Goal: Task Accomplishment & Management: Use online tool/utility

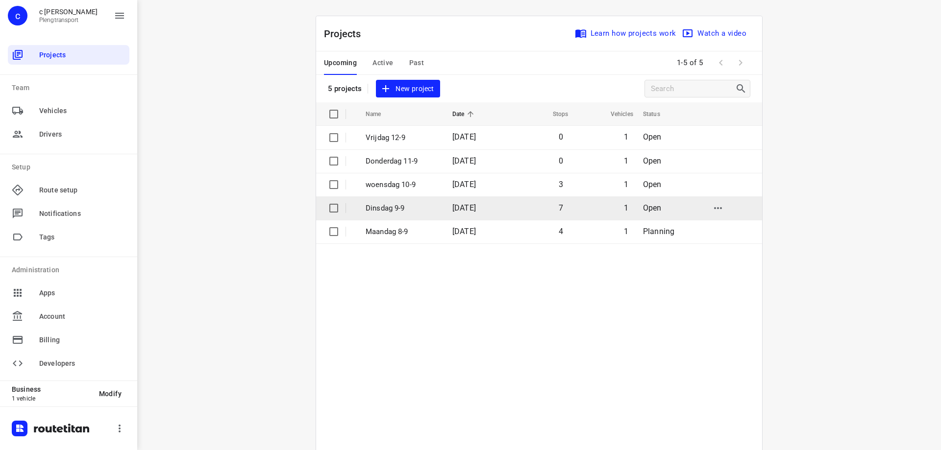
click at [444, 205] on td "[DATE]" at bounding box center [475, 208] width 63 height 24
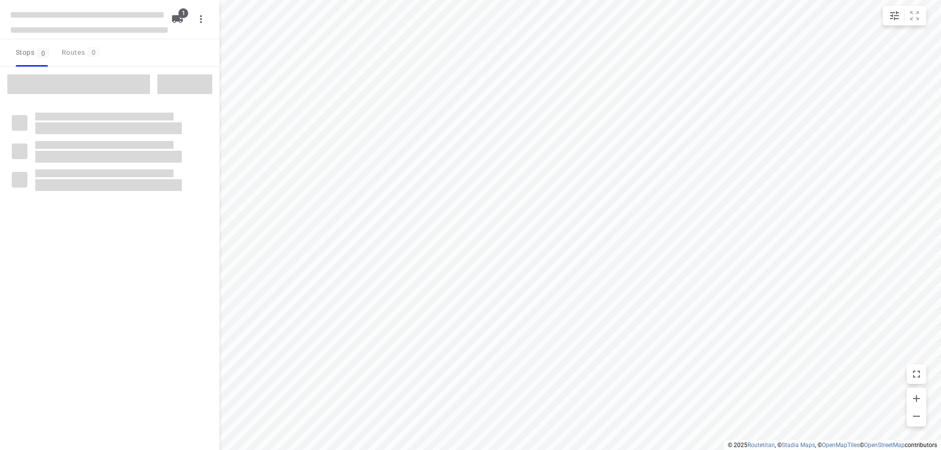
type input "distance"
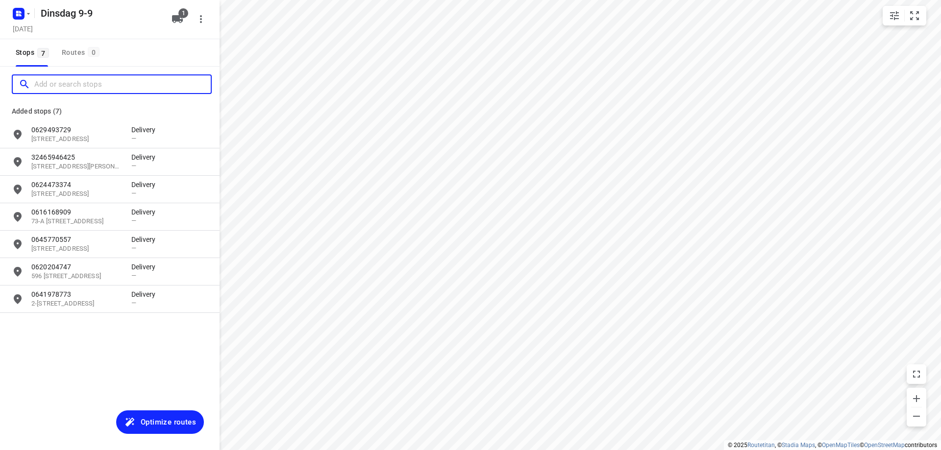
click at [78, 80] on input "Add or search stops" at bounding box center [122, 84] width 176 height 15
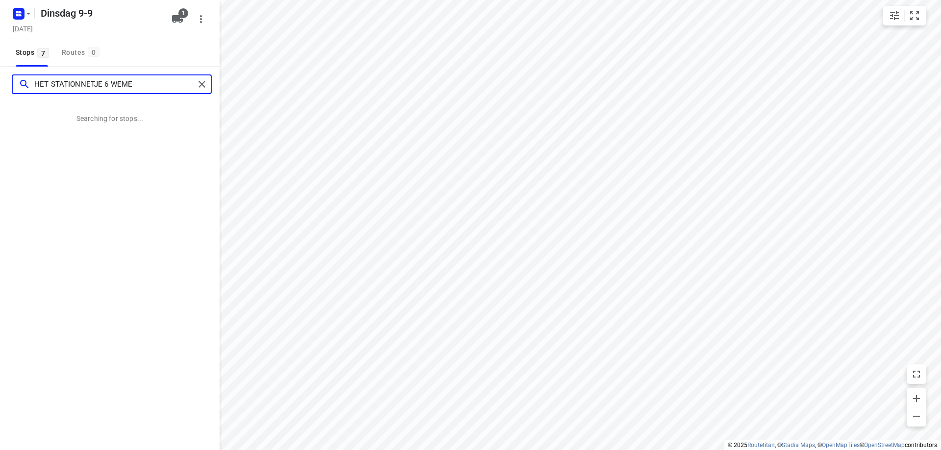
type input "HET STATIONNETJE 6 WEME"
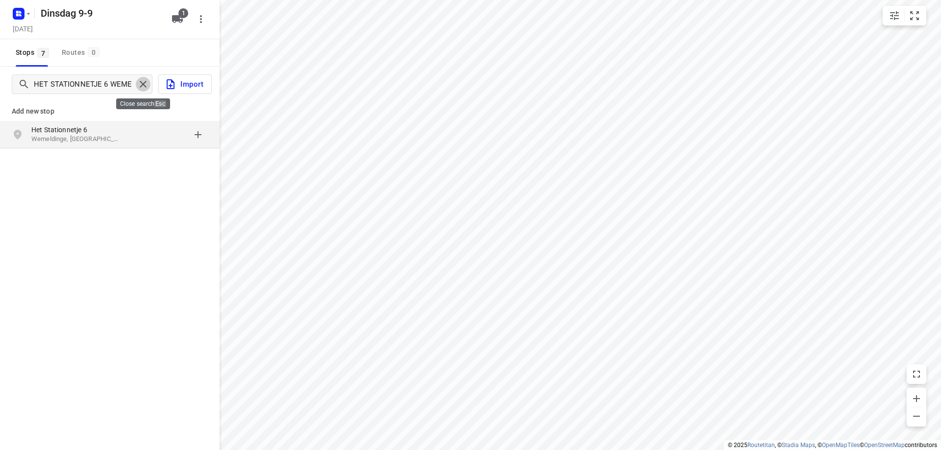
click at [87, 135] on p "Wemeldinge, [GEOGRAPHIC_DATA]" at bounding box center [76, 139] width 90 height 9
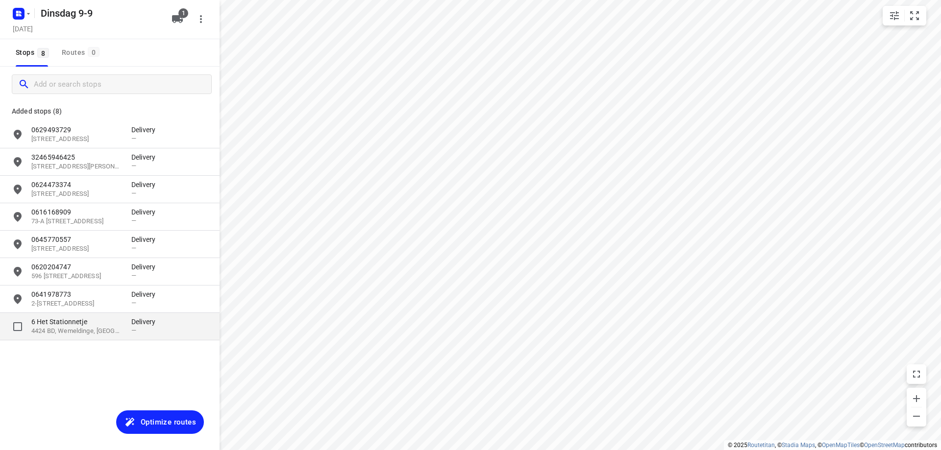
click at [117, 331] on p "4424 BD, Wemeldinge, [GEOGRAPHIC_DATA]" at bounding box center [76, 331] width 90 height 9
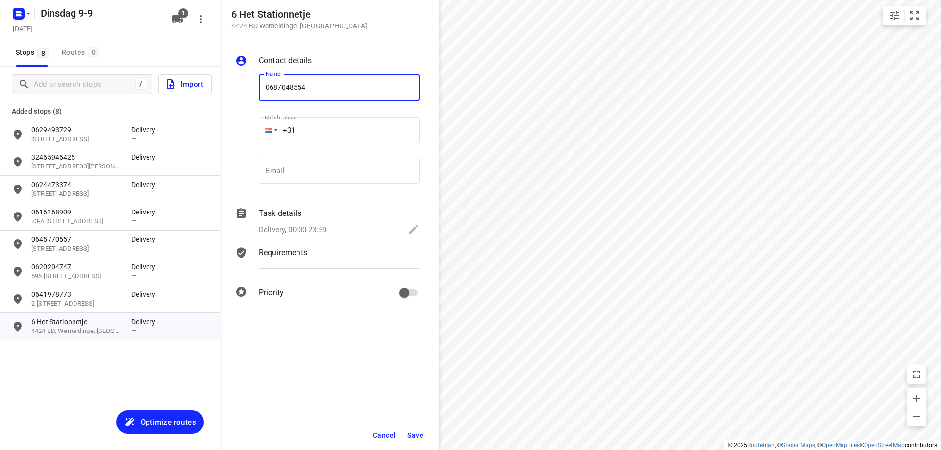
type input "0687048554"
click at [416, 436] on span "Save" at bounding box center [415, 436] width 16 height 8
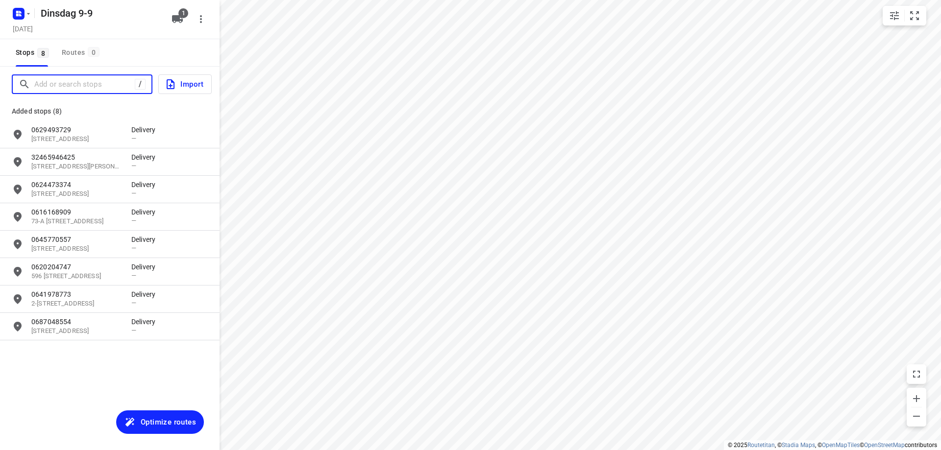
click at [79, 84] on input "Add or search stops" at bounding box center [84, 84] width 100 height 15
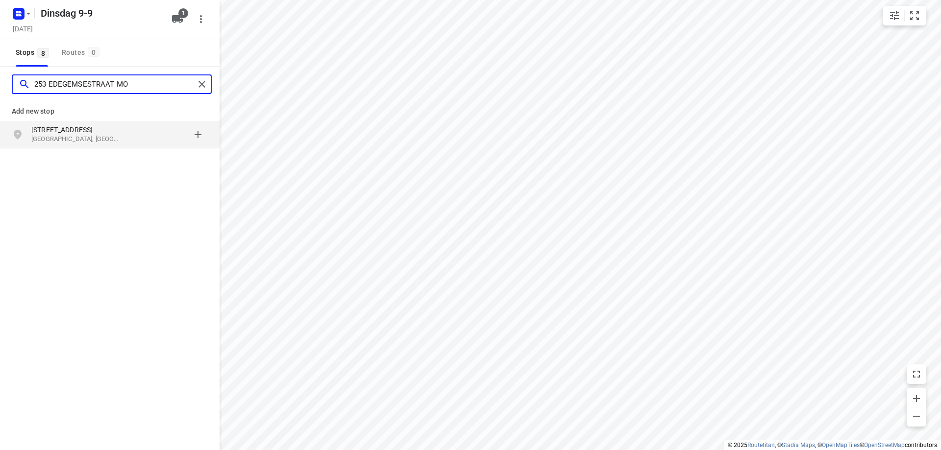
type input "253 EDEGEMSESTRAAT MO"
click at [56, 139] on p "[GEOGRAPHIC_DATA], [GEOGRAPHIC_DATA]" at bounding box center [76, 139] width 90 height 9
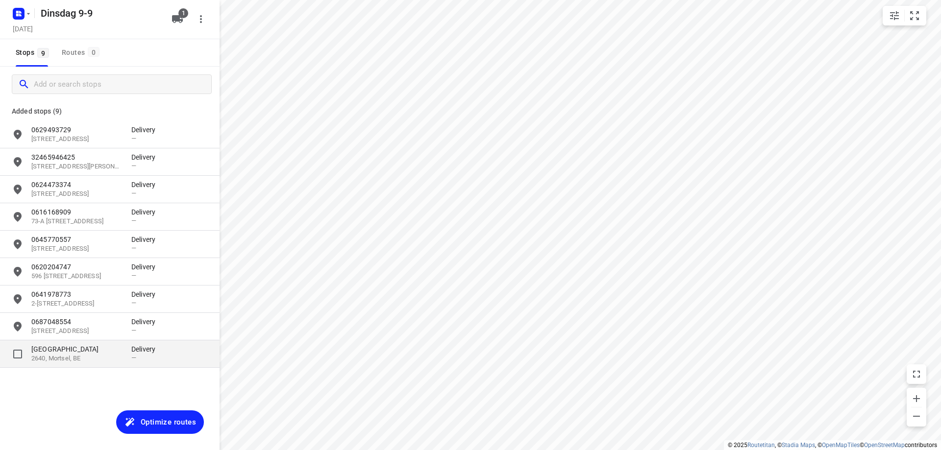
click at [75, 355] on p "2640, Mortsel, BE" at bounding box center [76, 358] width 90 height 9
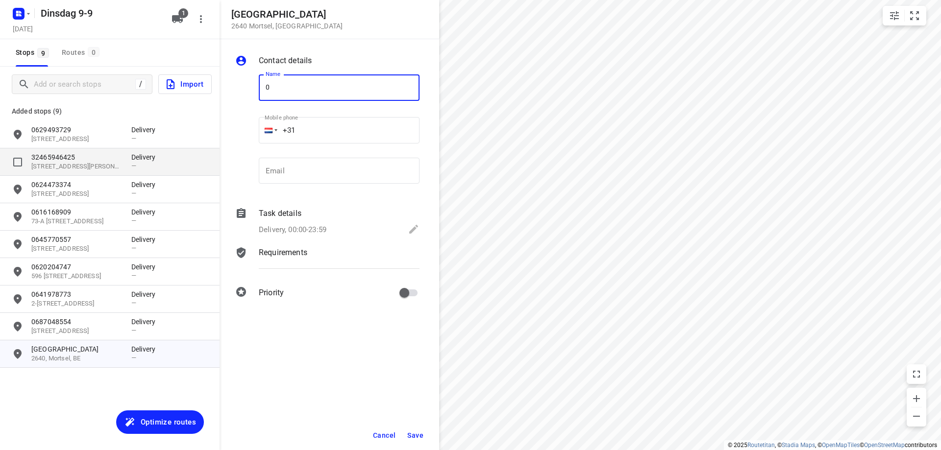
type input "0"
type input "32487319962 2.50 pkg"
click at [416, 436] on span "Save" at bounding box center [415, 436] width 16 height 8
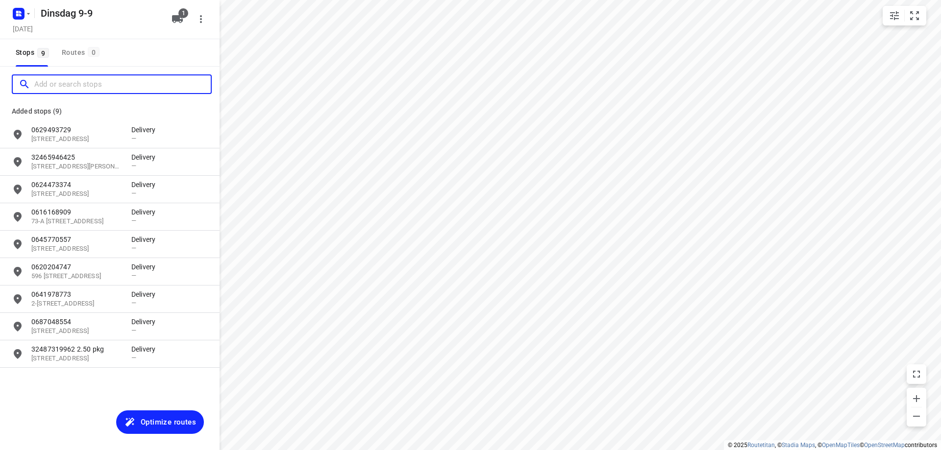
click at [84, 84] on input "Add or search stops" at bounding box center [122, 84] width 176 height 15
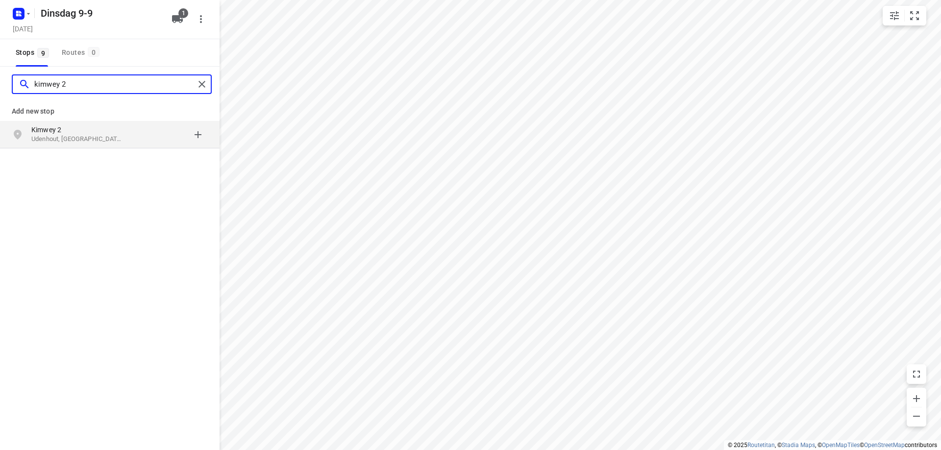
type input "kimwey 2"
click at [94, 134] on p "Kimwey 2" at bounding box center [76, 130] width 90 height 10
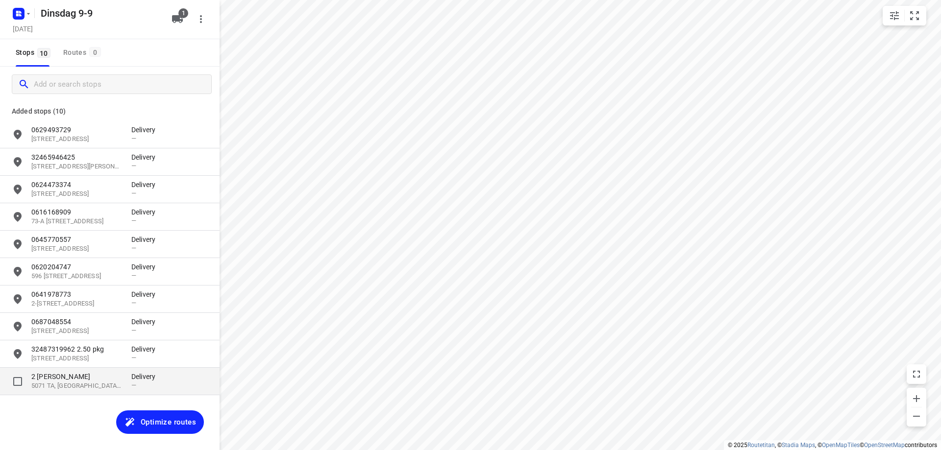
click at [101, 381] on p "2 [PERSON_NAME]" at bounding box center [76, 377] width 90 height 10
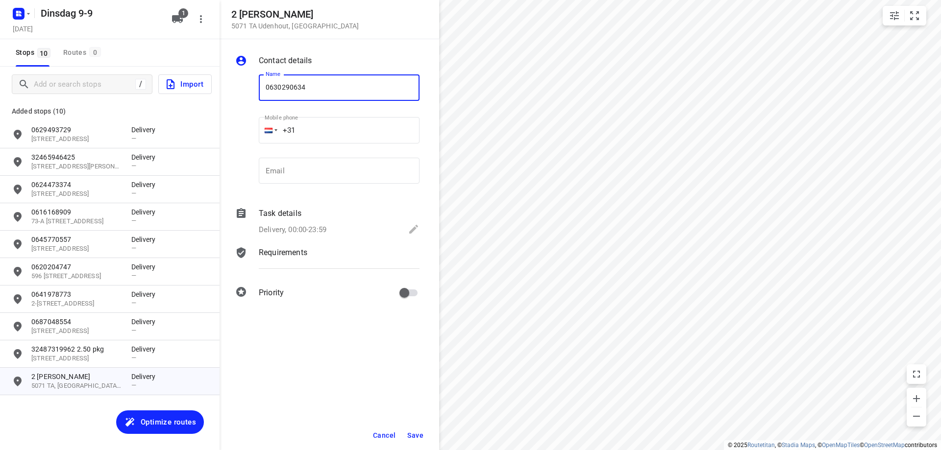
type input "0630290634"
click at [408, 439] on span "Save" at bounding box center [415, 436] width 16 height 8
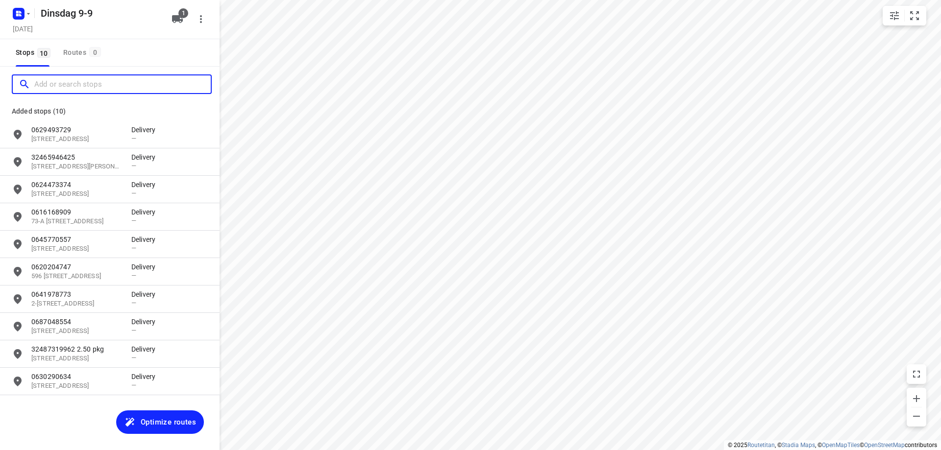
click at [55, 79] on input "Add or search stops" at bounding box center [122, 84] width 176 height 15
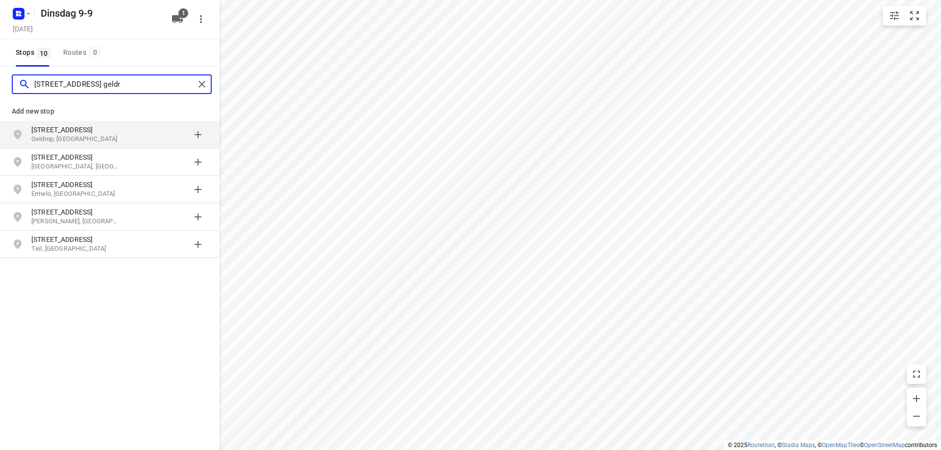
type input "[STREET_ADDRESS] geldr"
click at [103, 132] on p "[STREET_ADDRESS]" at bounding box center [76, 130] width 90 height 10
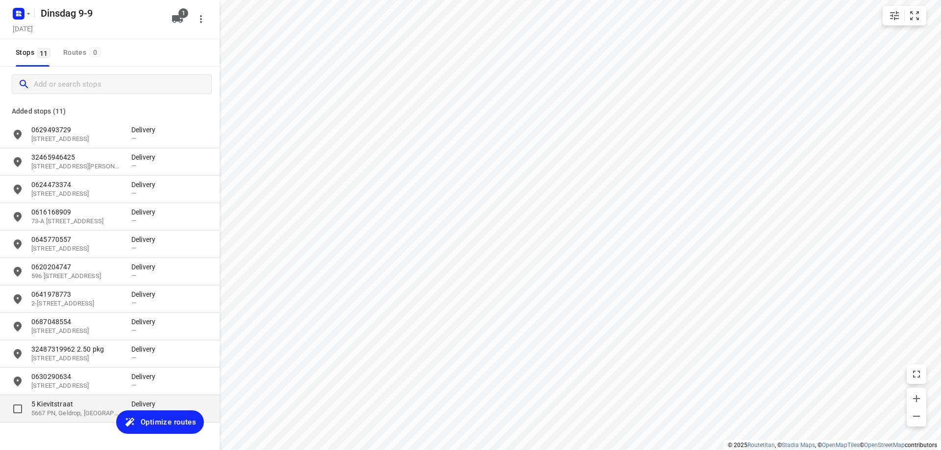
click at [74, 404] on p "5 Kievitstraat" at bounding box center [76, 404] width 90 height 10
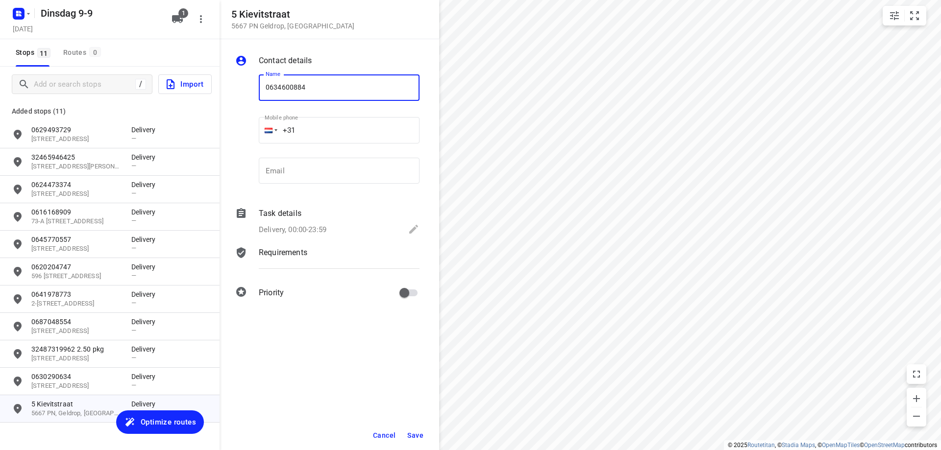
type input "0634600884"
click at [423, 432] on button "Save" at bounding box center [415, 436] width 24 height 18
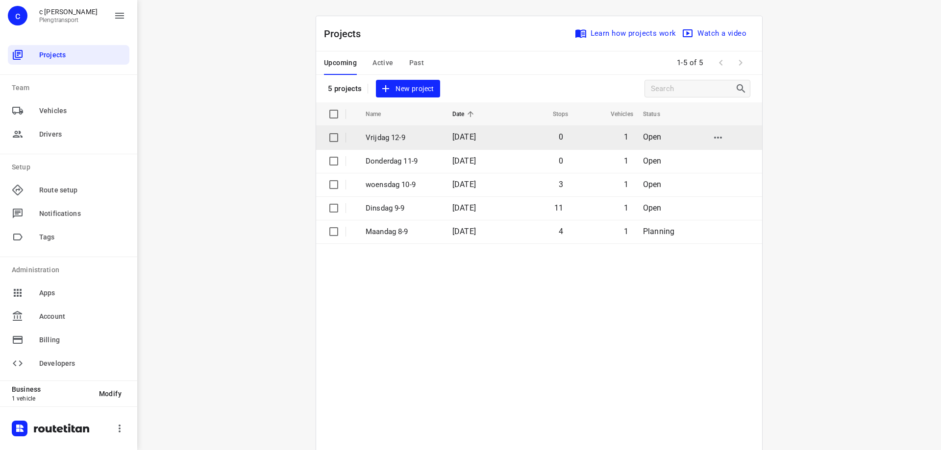
click at [372, 140] on p "Vrijdag 12-9" at bounding box center [401, 137] width 72 height 11
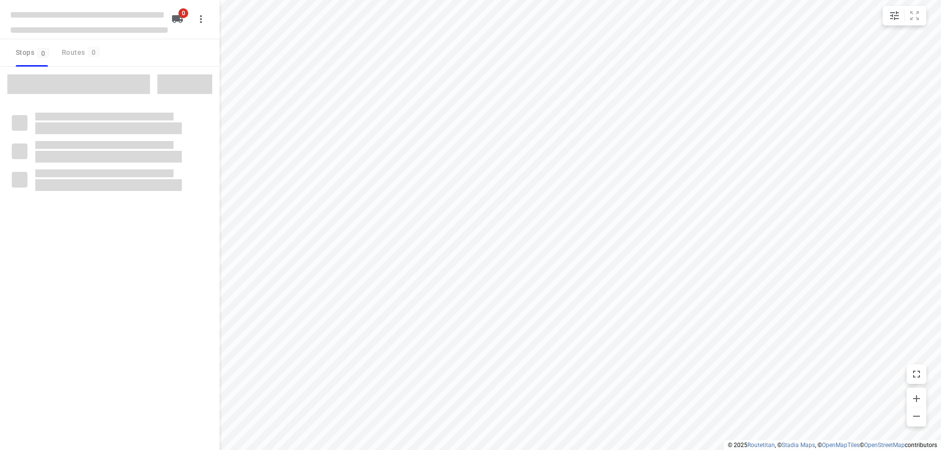
type input "distance"
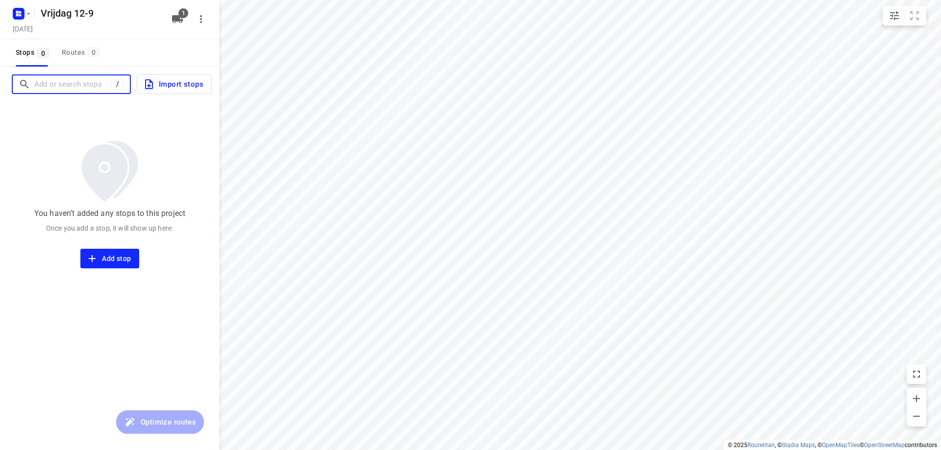
click at [78, 77] on input "Add or search stops" at bounding box center [72, 84] width 77 height 15
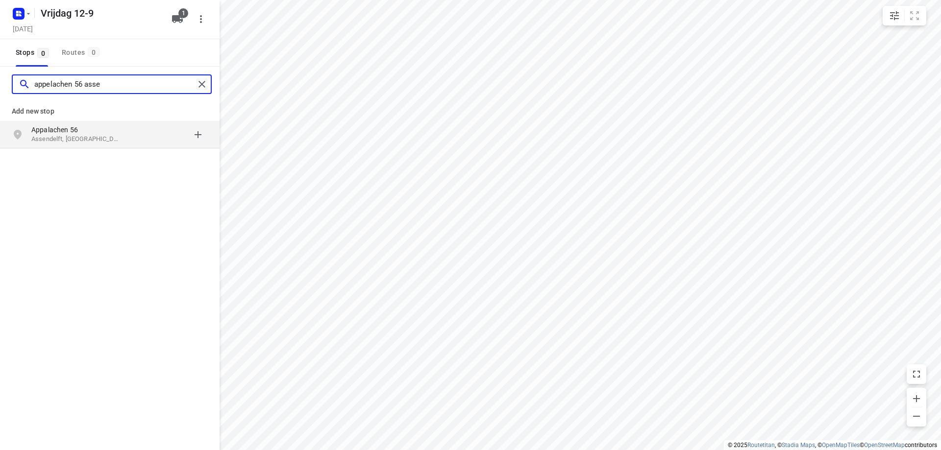
type input "appelachen 56 asse"
click at [97, 132] on p "Appalachen 56" at bounding box center [76, 130] width 90 height 10
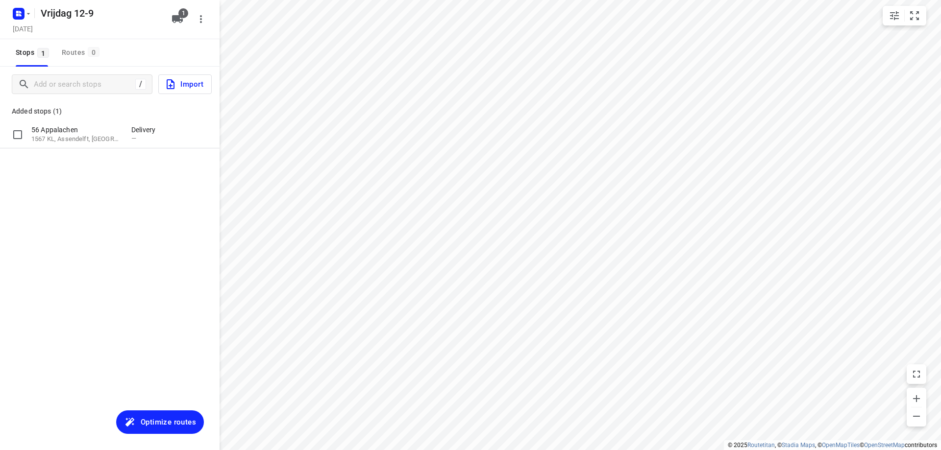
click at [97, 132] on p "56 Appalachen" at bounding box center [76, 130] width 90 height 10
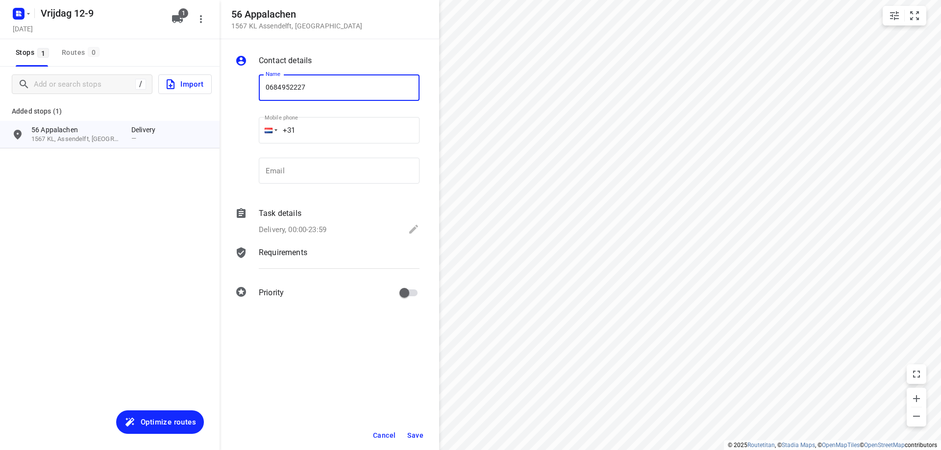
type input "0684952227"
click at [413, 435] on span "Save" at bounding box center [415, 436] width 16 height 8
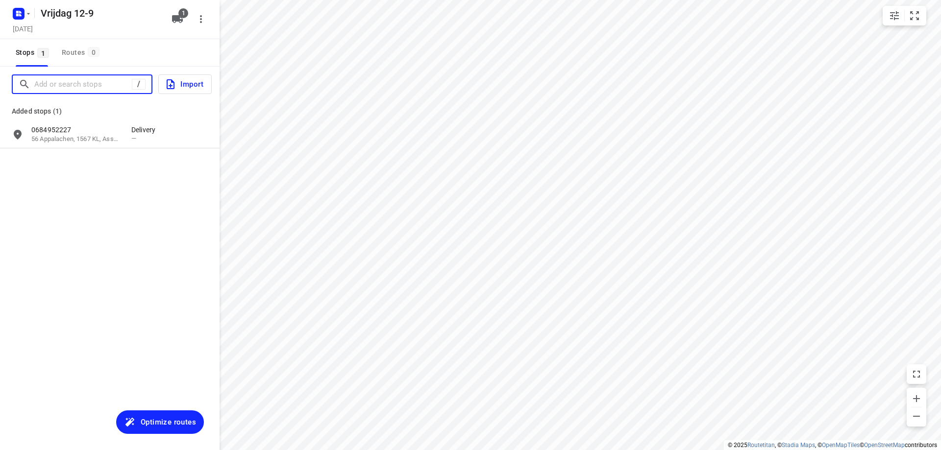
click at [62, 87] on input "Add or search stops" at bounding box center [82, 84] width 97 height 15
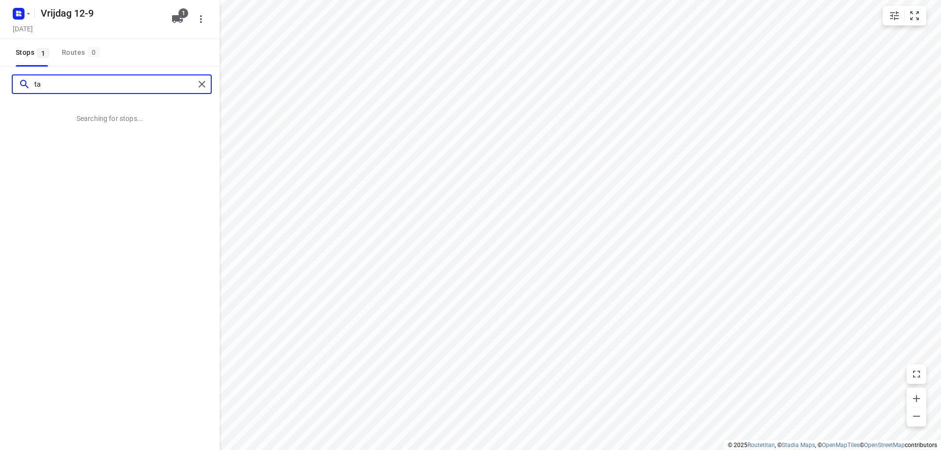
type input "t"
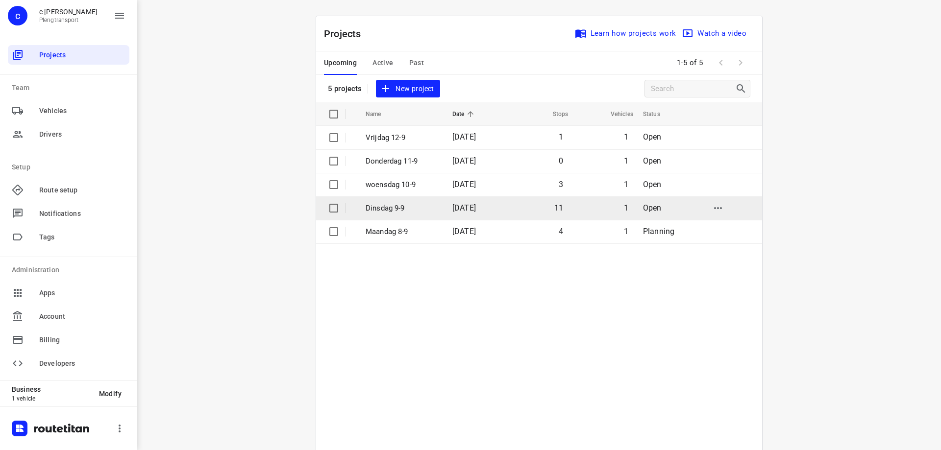
click at [435, 205] on td "Dinsdag 9-9" at bounding box center [400, 208] width 89 height 24
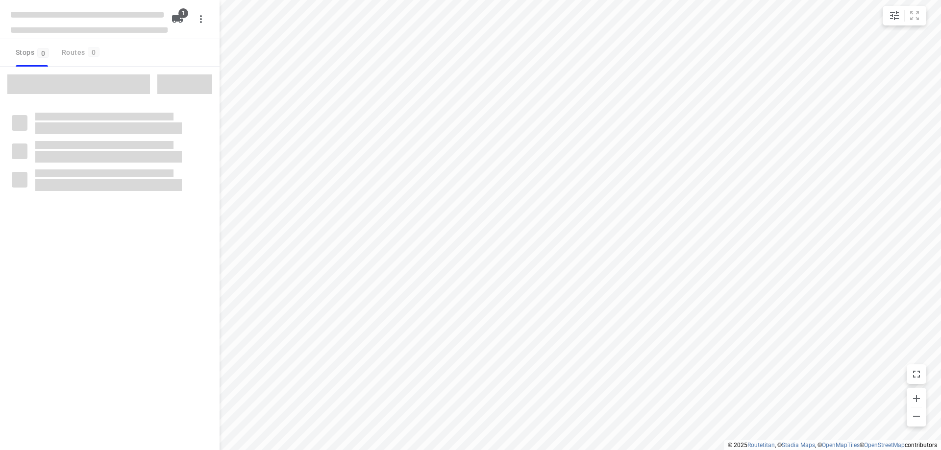
type input "distance"
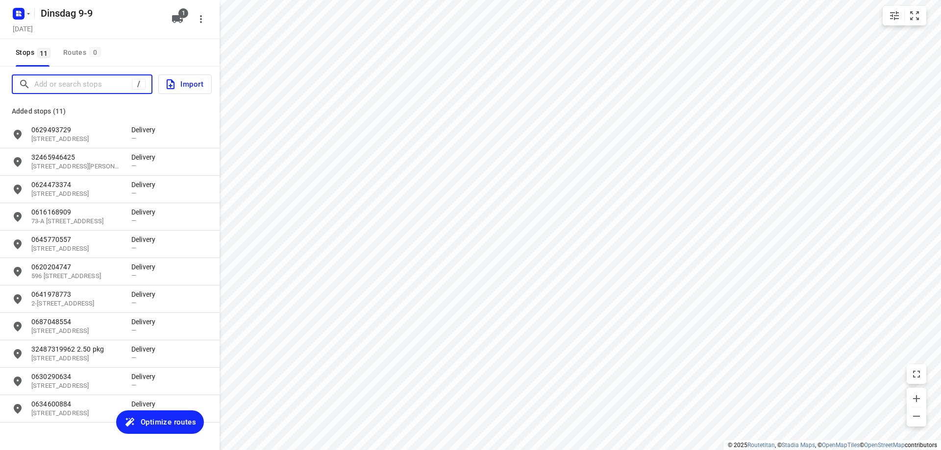
click at [74, 84] on input "Add or search stops" at bounding box center [82, 84] width 97 height 15
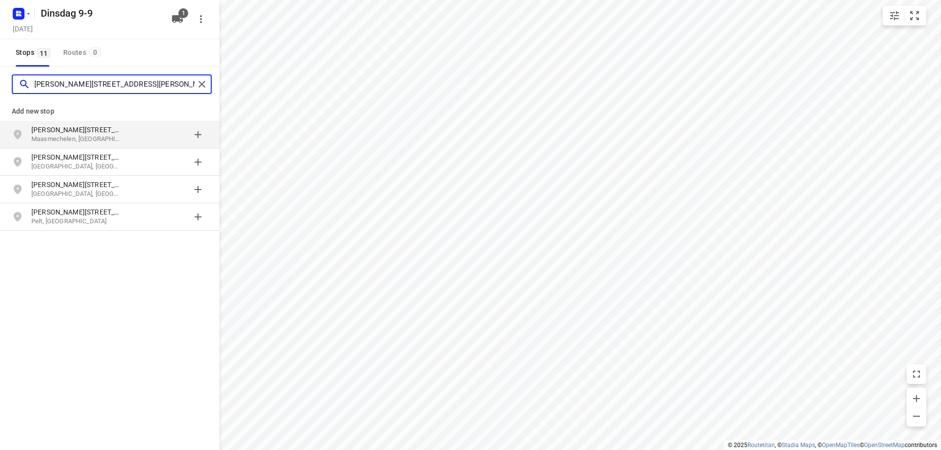
type input "[PERSON_NAME][STREET_ADDRESS][PERSON_NAME]"
click at [78, 133] on p "[PERSON_NAME][STREET_ADDRESS]" at bounding box center [76, 130] width 90 height 10
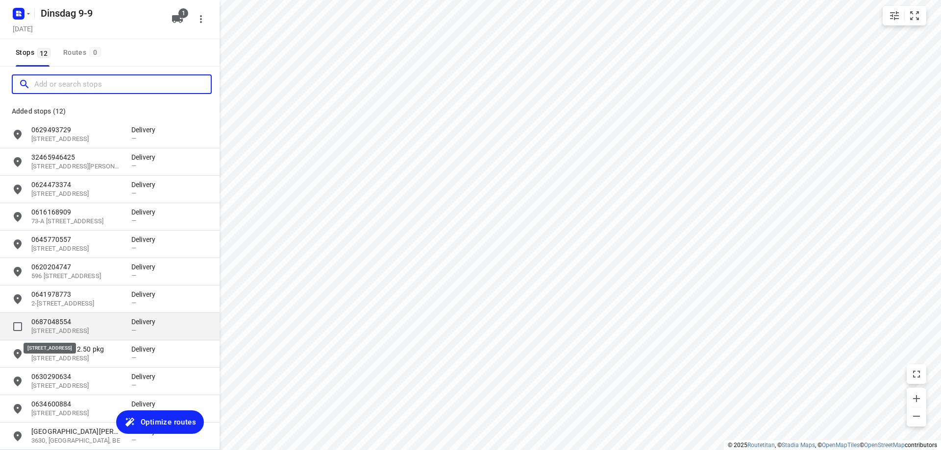
scroll to position [45, 0]
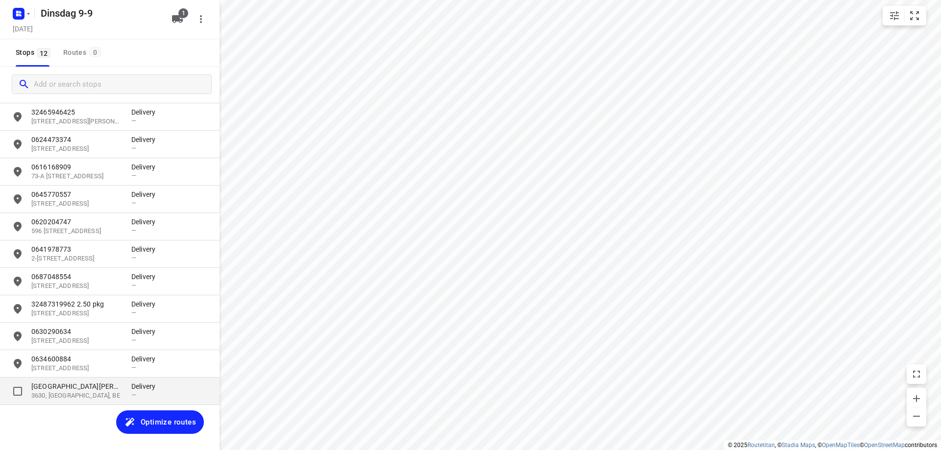
click at [89, 391] on p "3630, [GEOGRAPHIC_DATA], BE" at bounding box center [76, 395] width 90 height 9
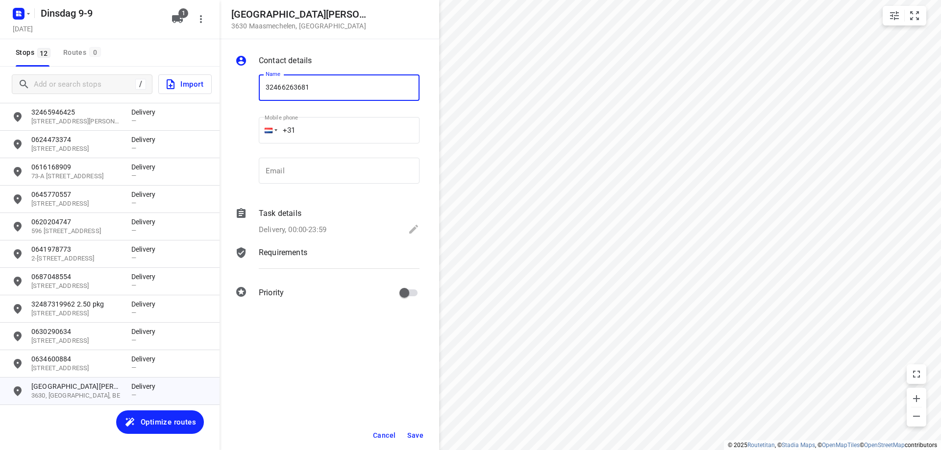
type input "32466263681"
click at [420, 433] on span "Save" at bounding box center [415, 436] width 16 height 8
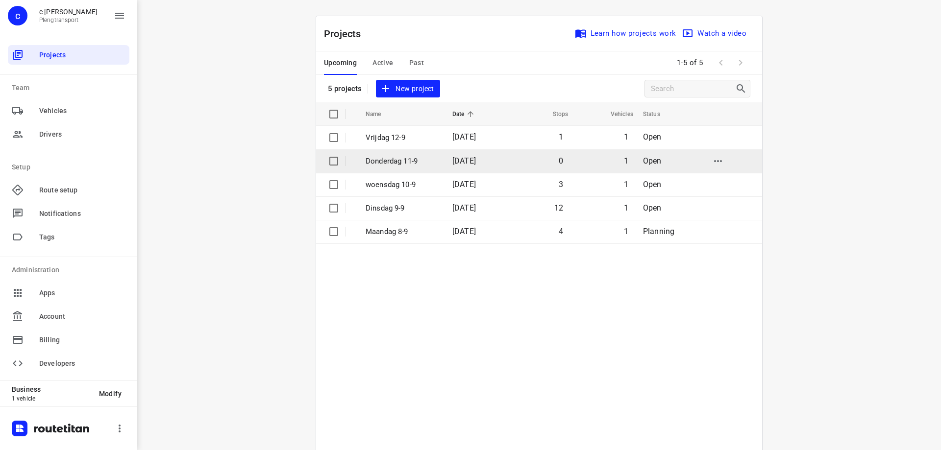
click at [395, 159] on p "Donderdag 11-9" at bounding box center [401, 161] width 72 height 11
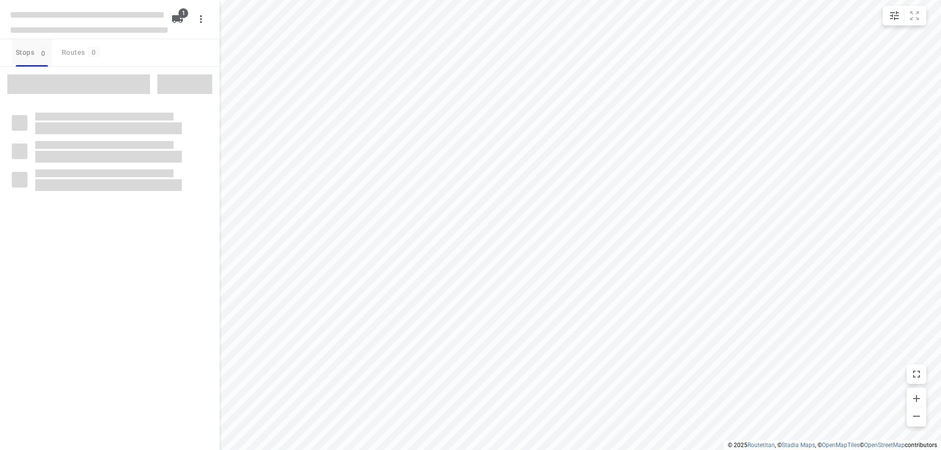
type input "distance"
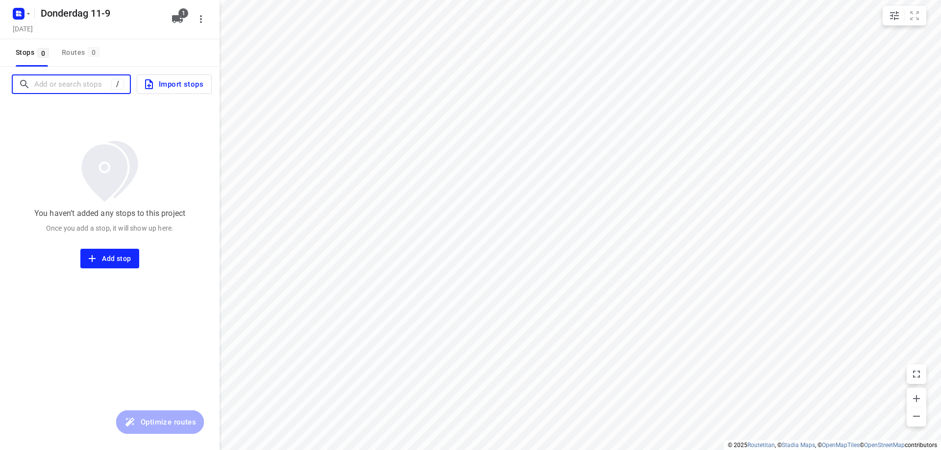
click at [77, 89] on input "Add or search stops" at bounding box center [72, 84] width 77 height 15
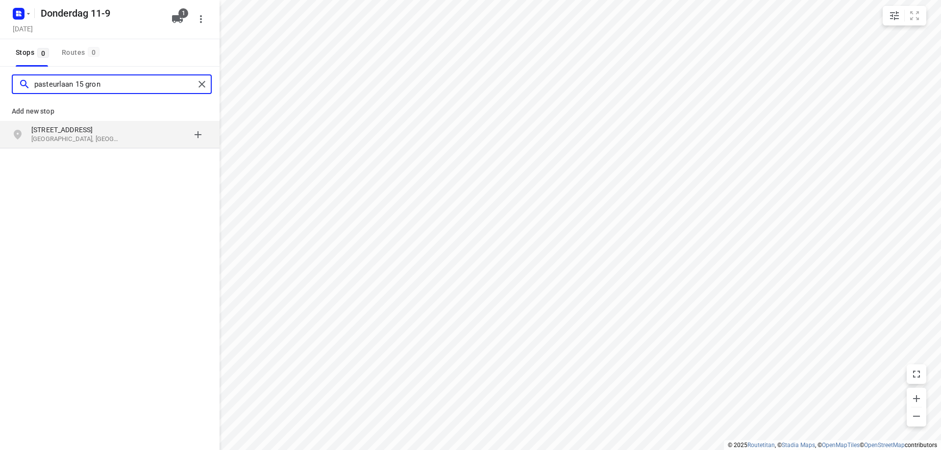
type input "pasteurlaan 15 gron"
click at [82, 137] on p "[GEOGRAPHIC_DATA], [GEOGRAPHIC_DATA]" at bounding box center [76, 139] width 90 height 9
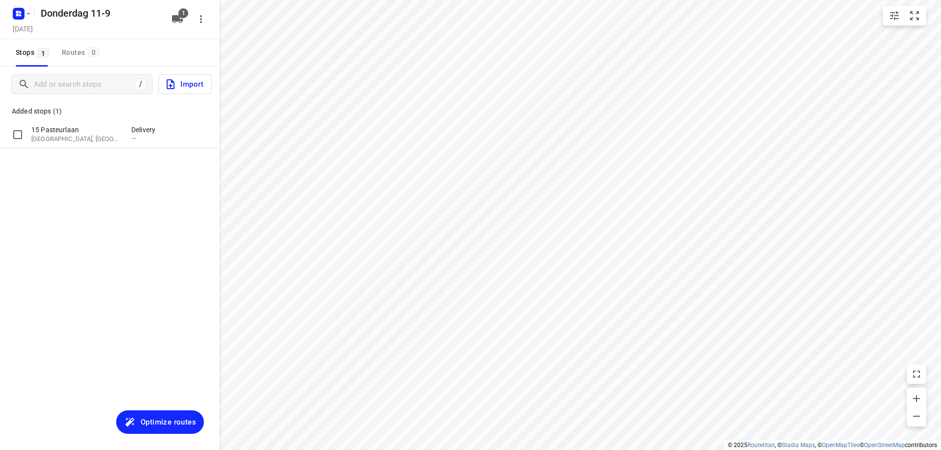
click at [82, 137] on p "[GEOGRAPHIC_DATA], [GEOGRAPHIC_DATA]" at bounding box center [76, 139] width 90 height 9
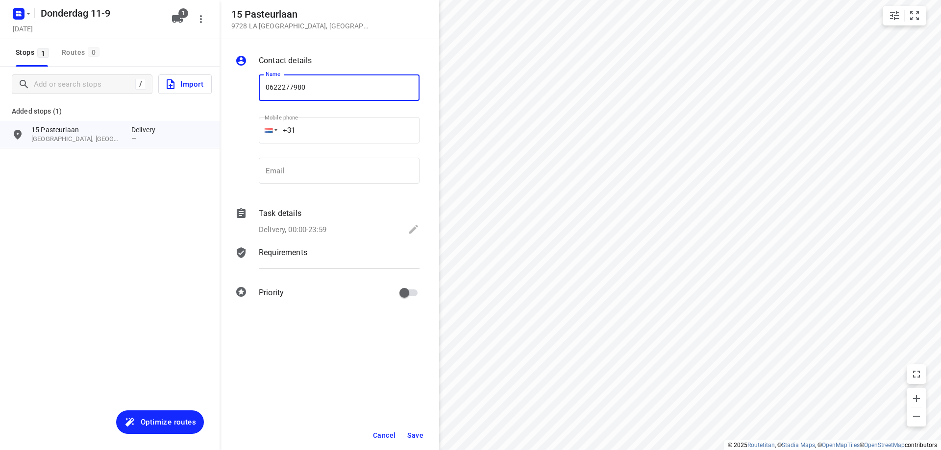
type input "0622277980"
click at [411, 433] on span "Save" at bounding box center [415, 436] width 16 height 8
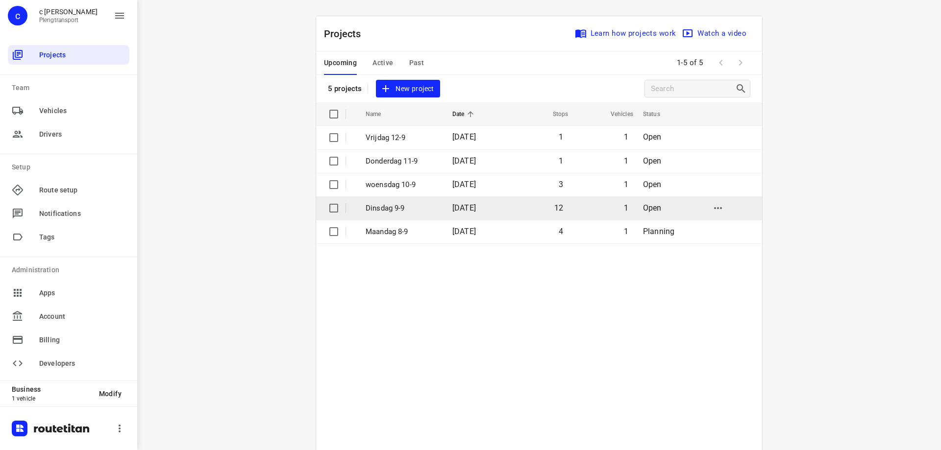
click at [399, 203] on p "Dinsdag 9-9" at bounding box center [401, 208] width 72 height 11
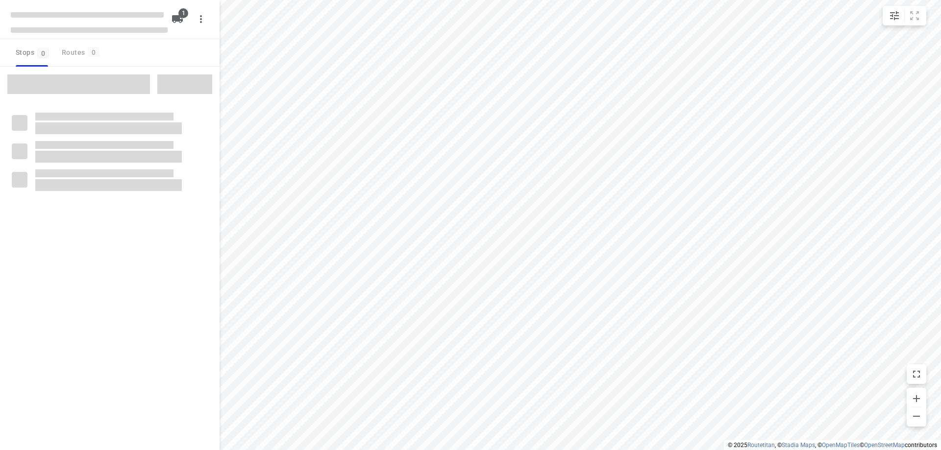
type input "distance"
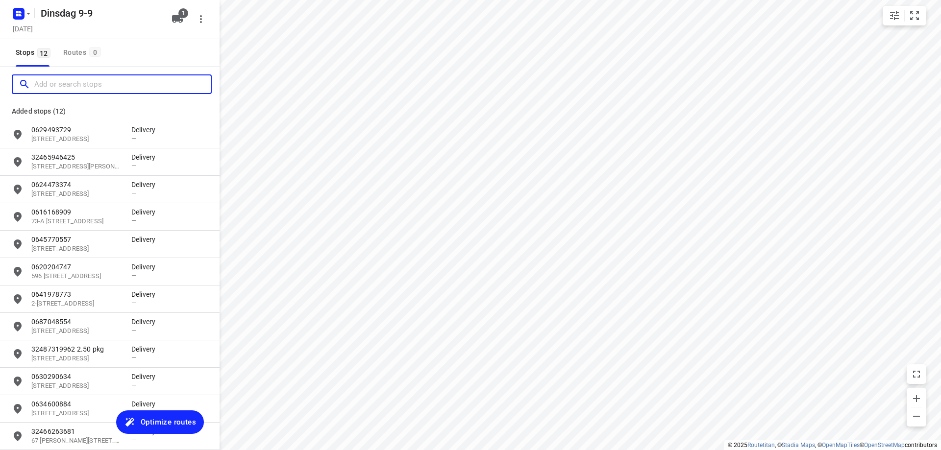
click at [73, 84] on input "Add or search stops" at bounding box center [122, 84] width 176 height 15
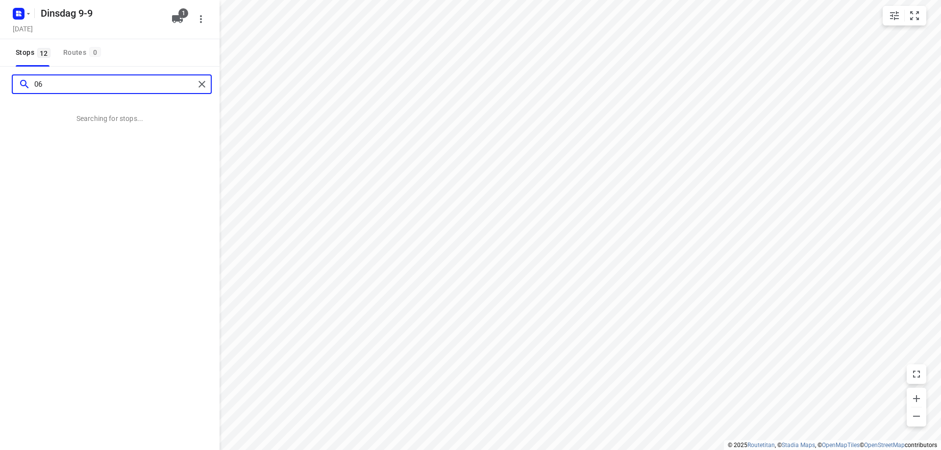
type input "0"
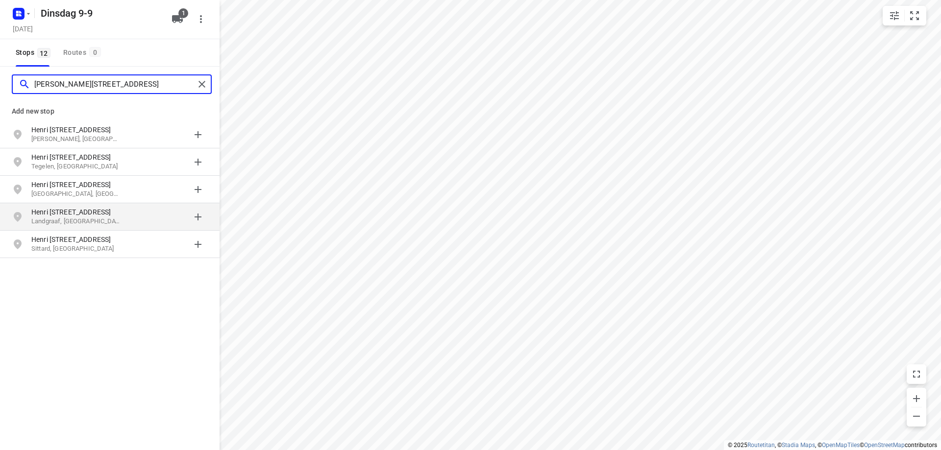
type input "[PERSON_NAME][STREET_ADDRESS]"
click at [96, 215] on p "Henri [STREET_ADDRESS]" at bounding box center [76, 212] width 90 height 10
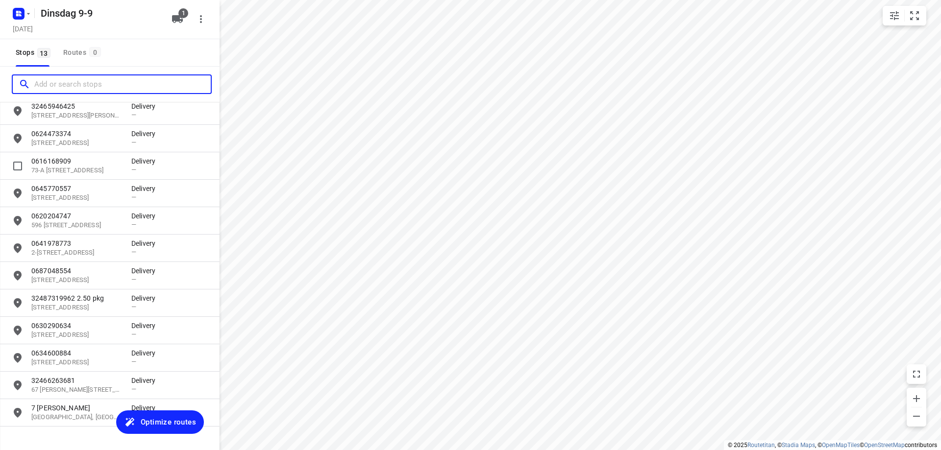
scroll to position [73, 0]
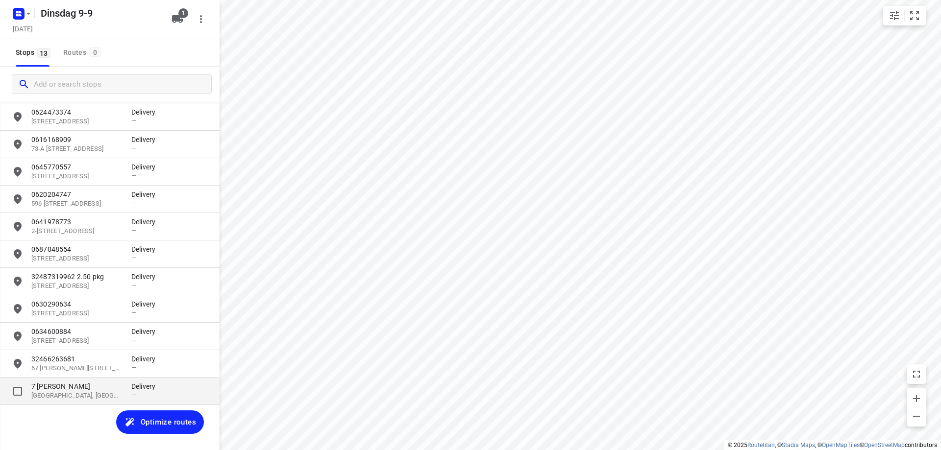
click at [86, 383] on p "7 [PERSON_NAME]" at bounding box center [76, 387] width 90 height 10
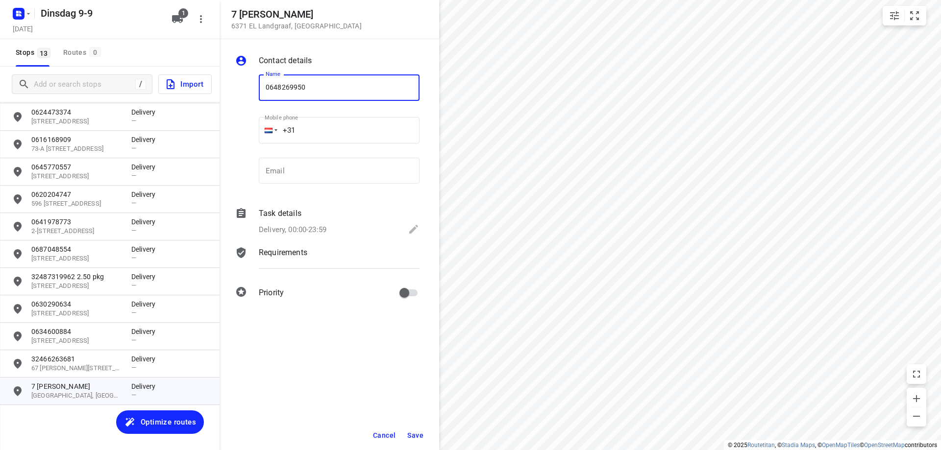
type input "0648269950"
click at [413, 435] on span "Save" at bounding box center [415, 436] width 16 height 8
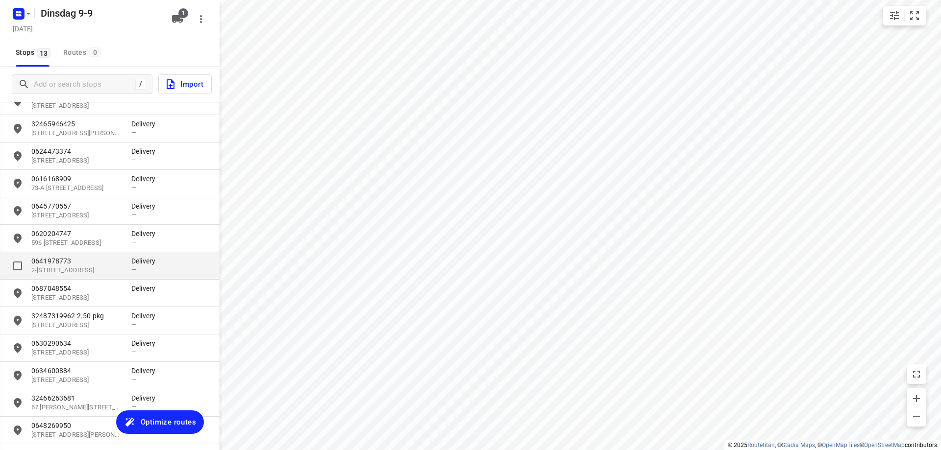
scroll to position [0, 0]
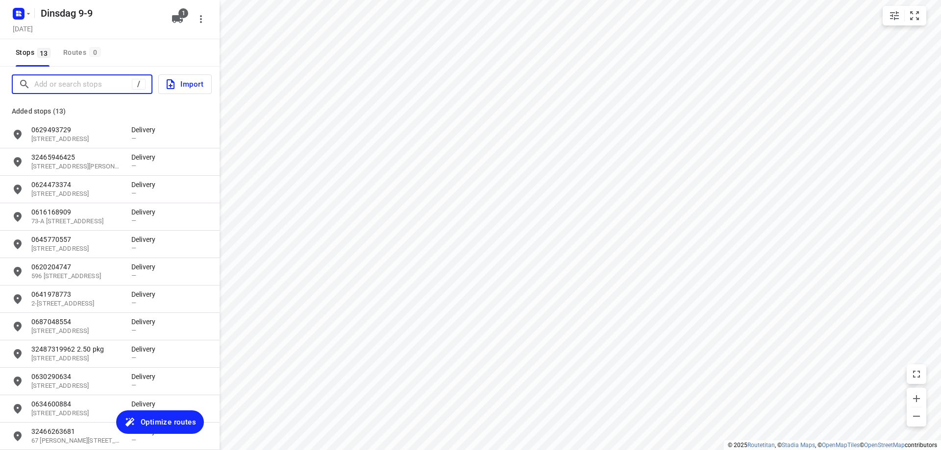
click at [86, 85] on input "Add or search stops" at bounding box center [82, 84] width 97 height 15
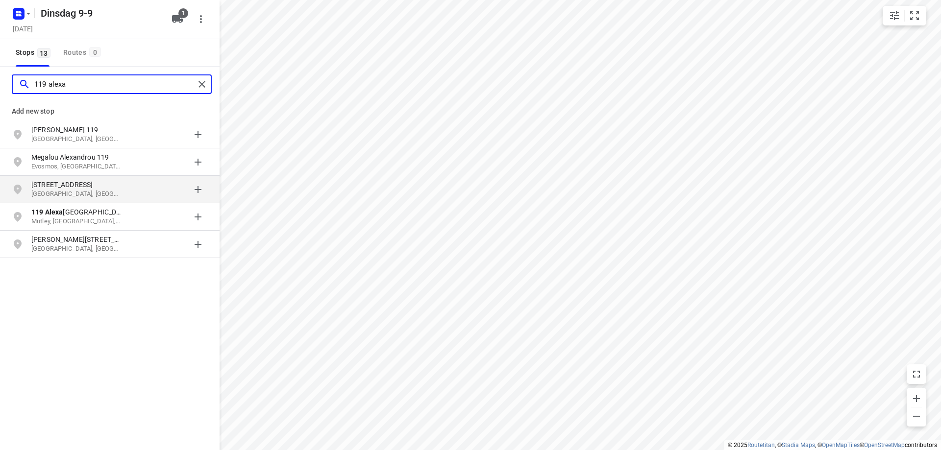
type input "119 alexa"
click at [86, 182] on p "[STREET_ADDRESS]" at bounding box center [76, 185] width 90 height 10
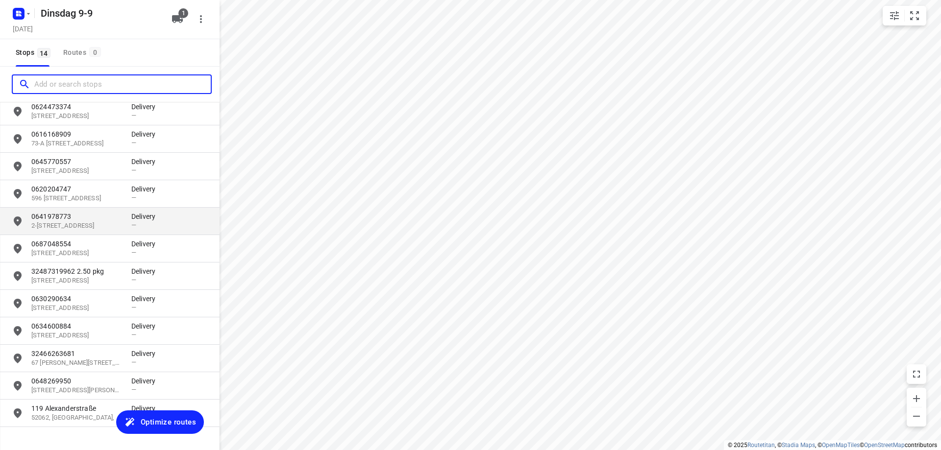
scroll to position [100, 0]
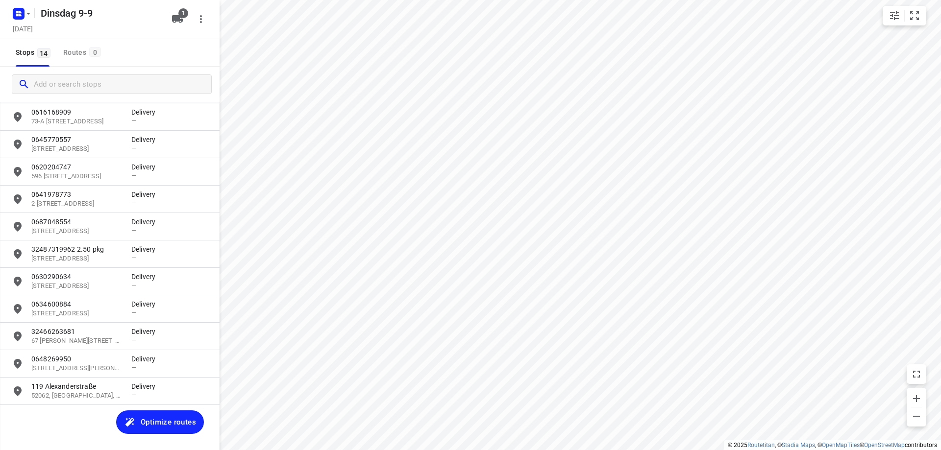
click at [156, 426] on span "Optimize routes" at bounding box center [168, 422] width 55 height 13
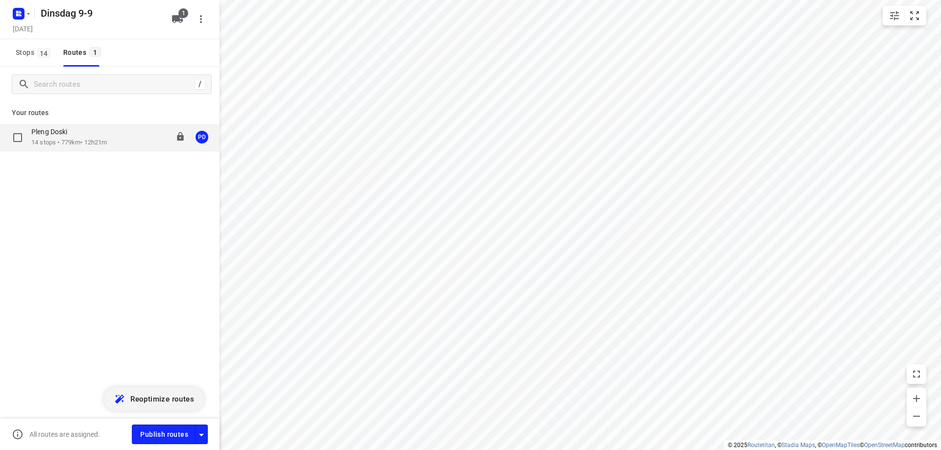
click at [101, 141] on p "14 stops • 779km • 12h21m" at bounding box center [68, 142] width 75 height 9
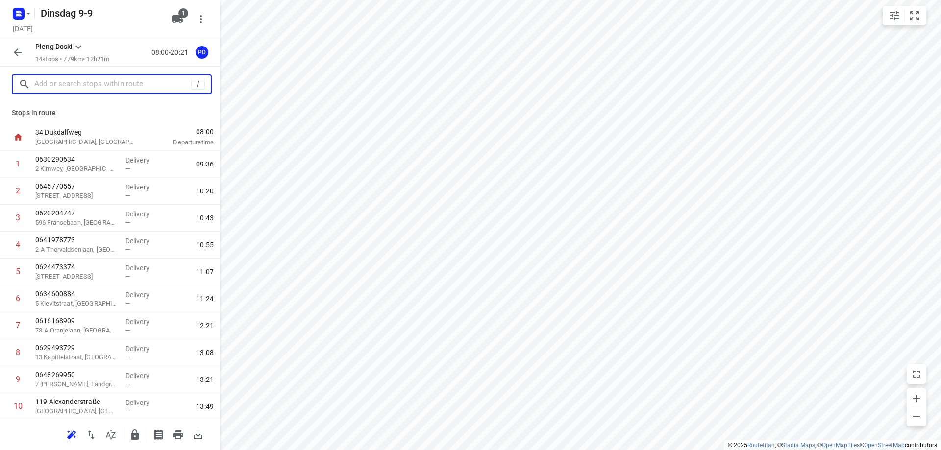
click at [76, 86] on input "text" at bounding box center [112, 84] width 157 height 15
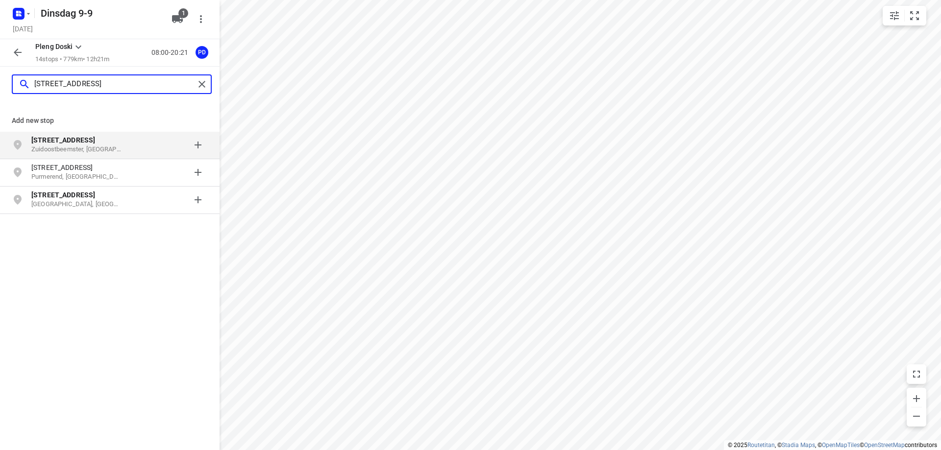
type input "[STREET_ADDRESS]"
click at [107, 143] on p "[STREET_ADDRESS]" at bounding box center [76, 140] width 90 height 10
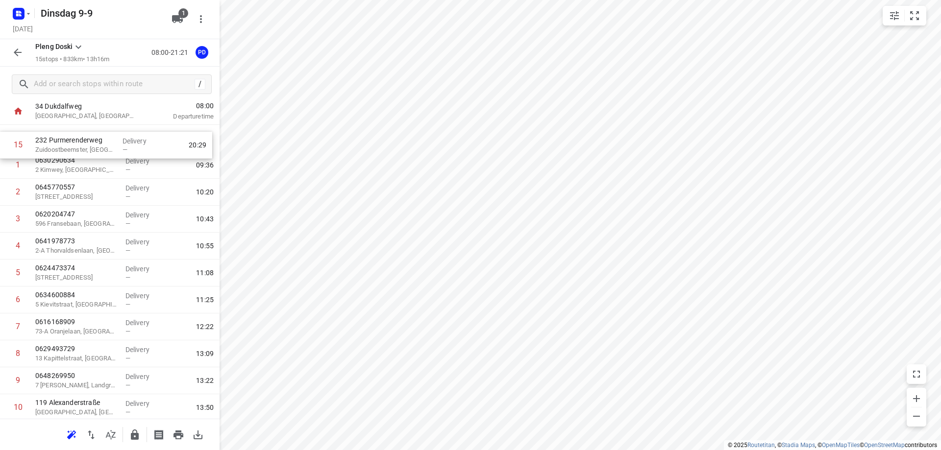
scroll to position [0, 0]
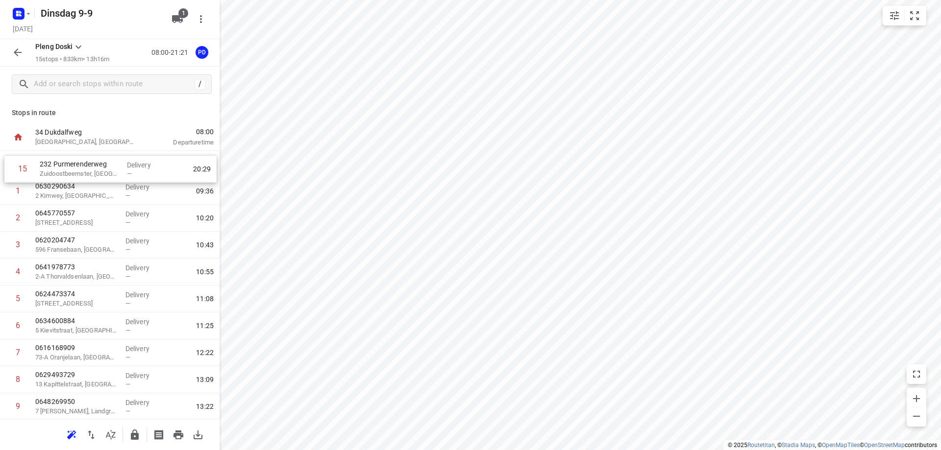
drag, startPoint x: 78, startPoint y: 385, endPoint x: 82, endPoint y: 173, distance: 211.7
click at [82, 173] on div "1 0630290634 [GEOGRAPHIC_DATA][PERSON_NAME] — 09:36 2 0645770557 [GEOGRAPHIC_DA…" at bounding box center [109, 353] width 219 height 404
click at [74, 431] on icon "button" at bounding box center [71, 435] width 9 height 8
click at [88, 437] on icon "button" at bounding box center [91, 435] width 12 height 12
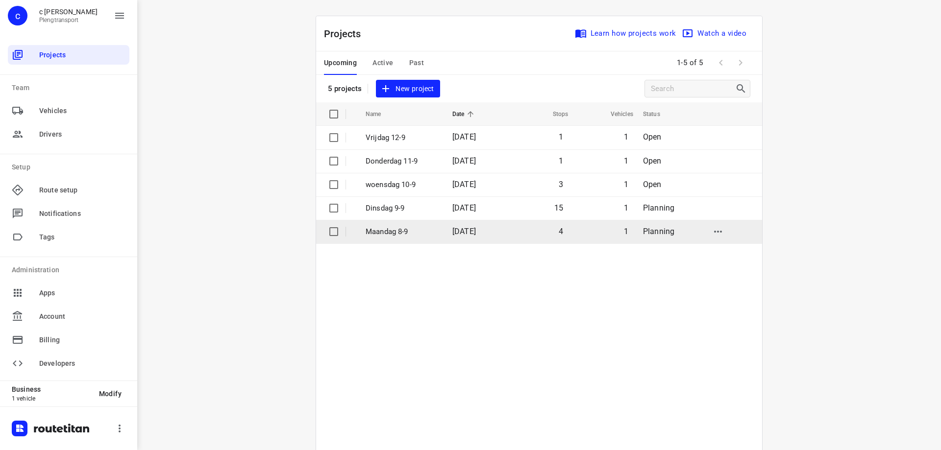
click at [463, 234] on span "[DATE]" at bounding box center [464, 231] width 24 height 9
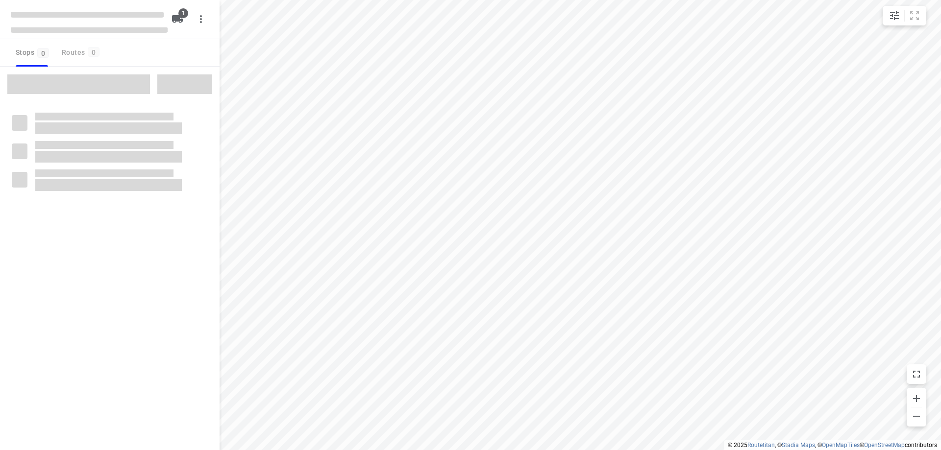
type input "distance"
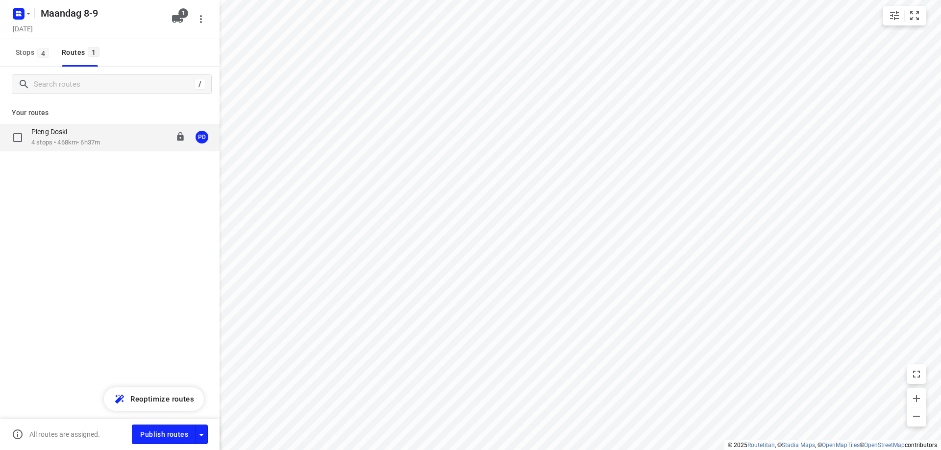
click at [56, 145] on p "4 stops • 468km • 6h37m" at bounding box center [65, 142] width 69 height 9
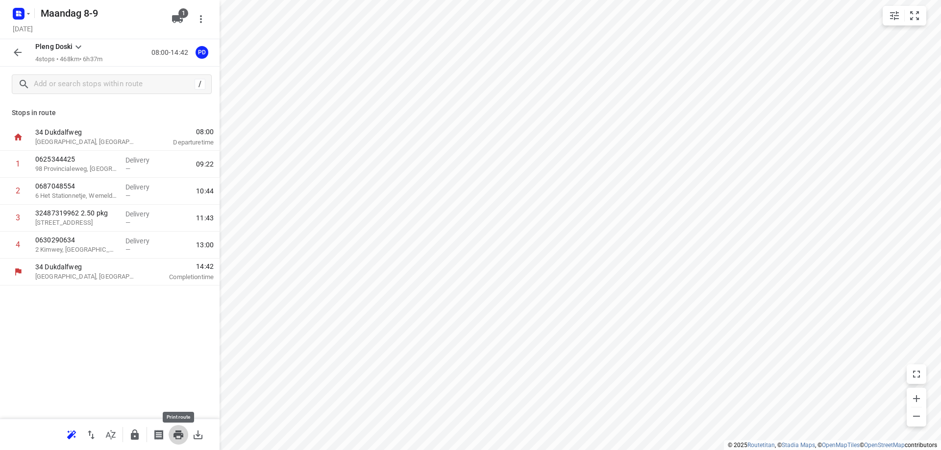
click at [183, 437] on icon "button" at bounding box center [178, 435] width 12 height 12
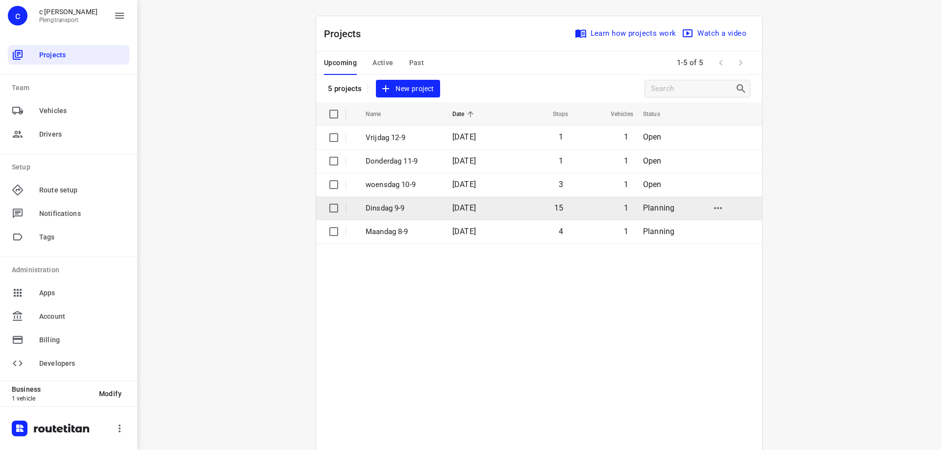
click at [560, 200] on td "15" at bounding box center [538, 208] width 63 height 24
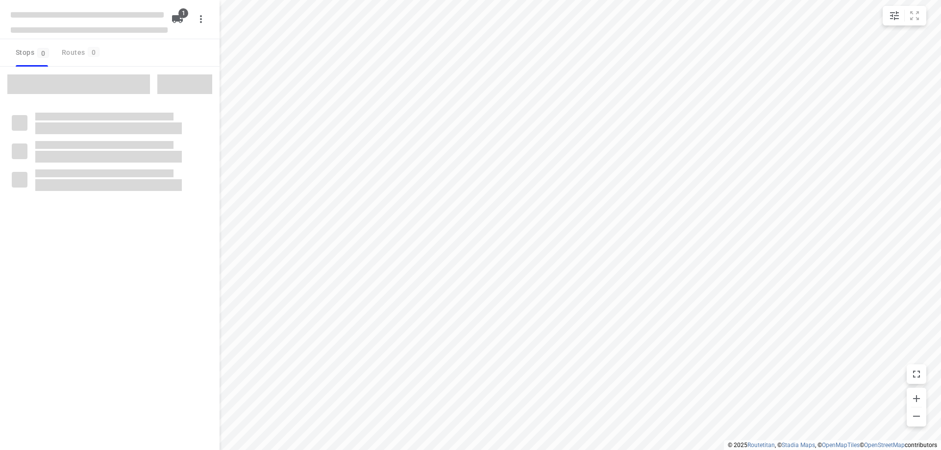
type input "distance"
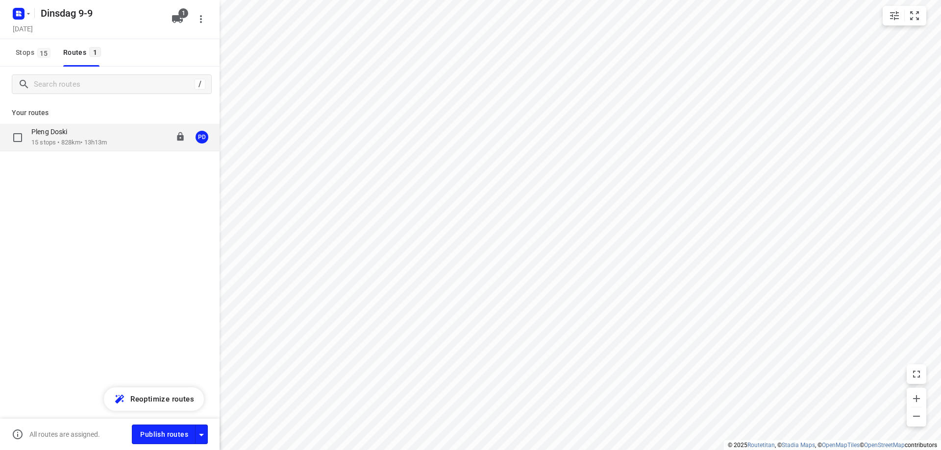
click at [128, 137] on div "Pleng Doski 15 stops • 828km • 13h13m 08:00-21:13 PD" at bounding box center [125, 137] width 188 height 20
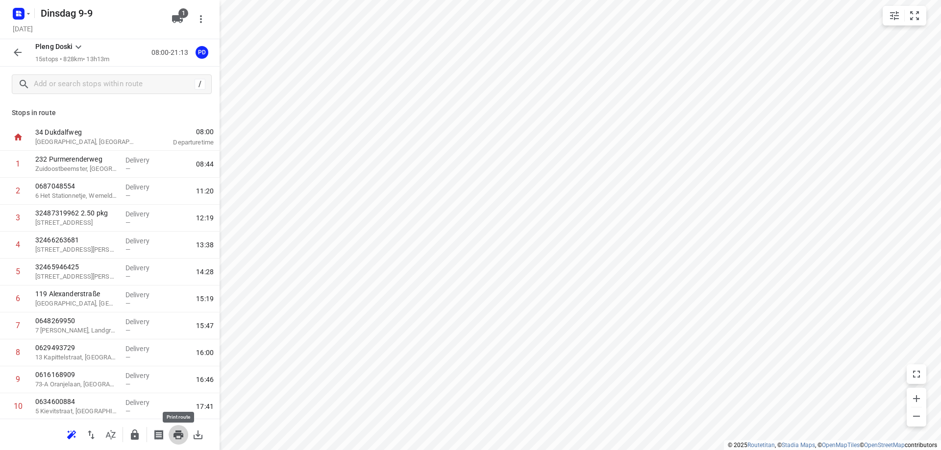
click at [172, 432] on icon "button" at bounding box center [178, 435] width 12 height 12
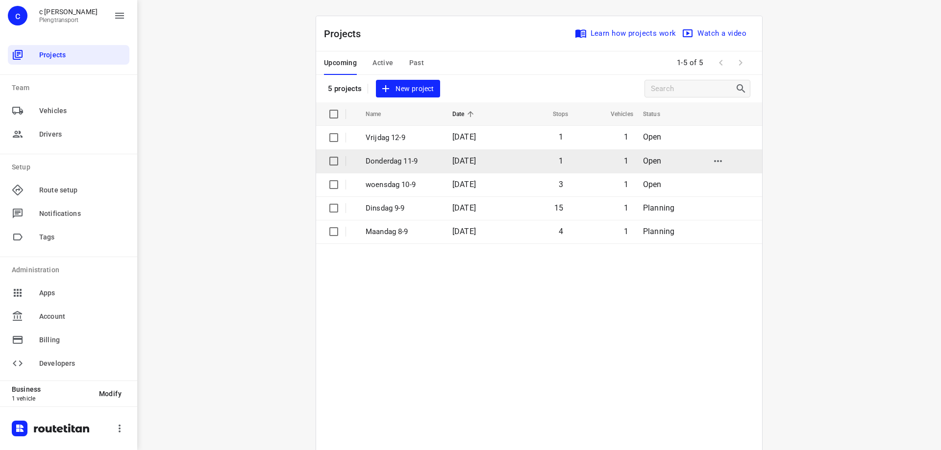
click at [384, 160] on p "Donderdag 11-9" at bounding box center [401, 161] width 72 height 11
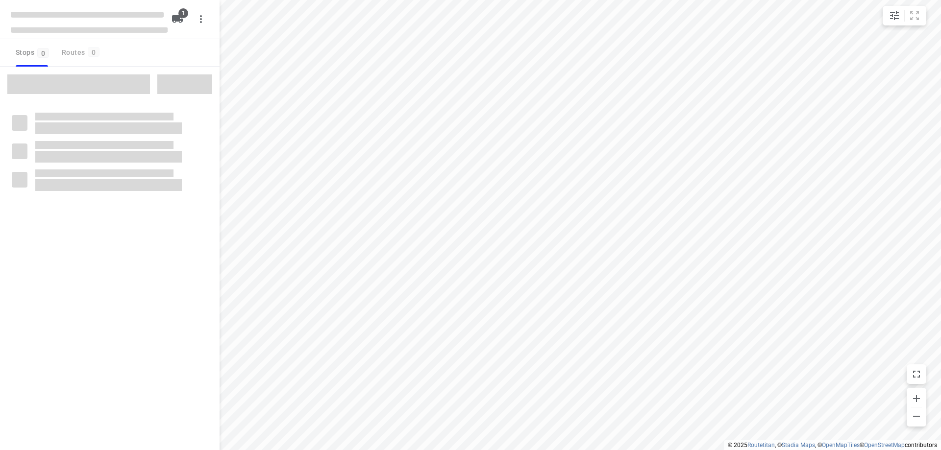
type input "distance"
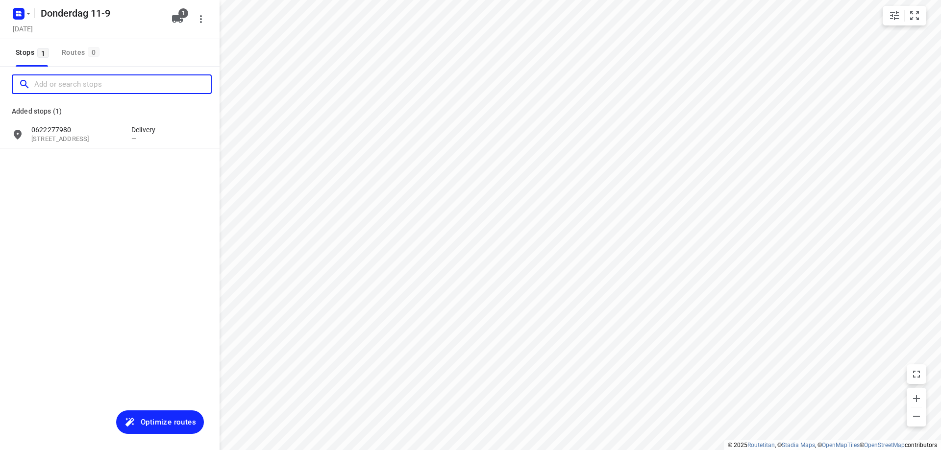
click at [101, 79] on input "Add or search stops" at bounding box center [122, 84] width 176 height 15
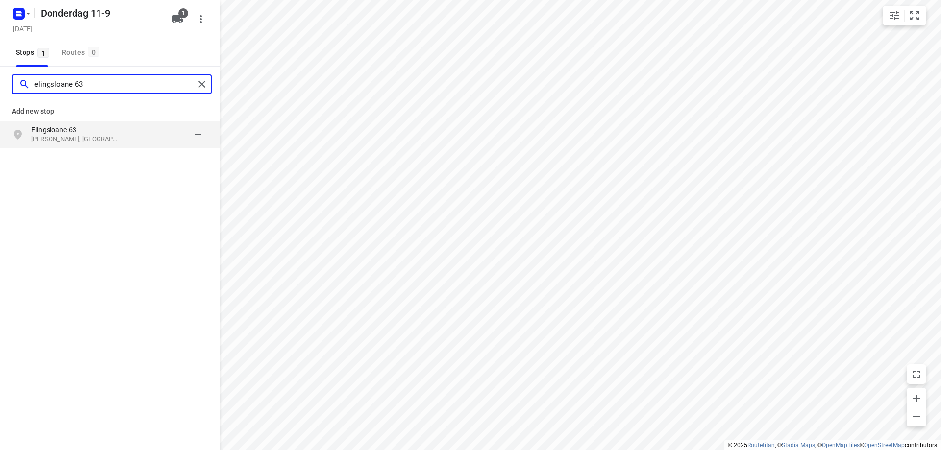
type input "elingsloane 63"
click at [138, 131] on div "grid" at bounding box center [169, 135] width 76 height 20
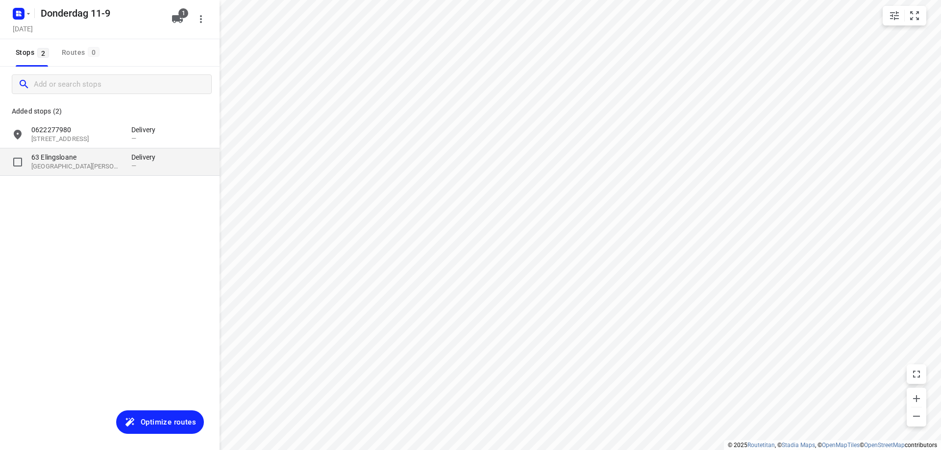
click at [134, 168] on span "—" at bounding box center [133, 165] width 5 height 7
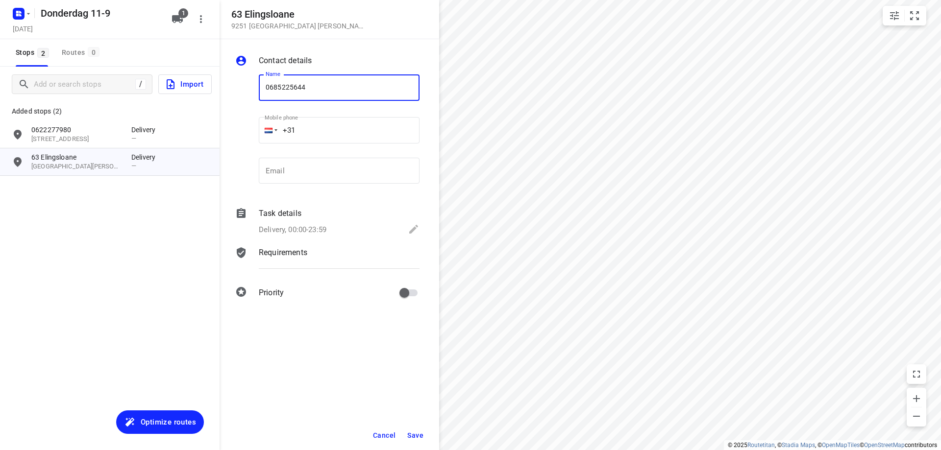
type input "0685225644"
click at [415, 435] on span "Save" at bounding box center [415, 436] width 16 height 8
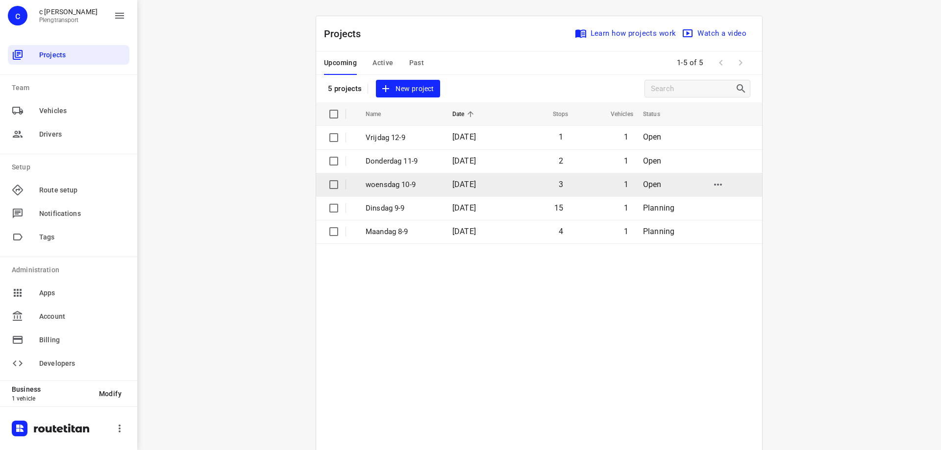
click at [476, 180] on span "[DATE]" at bounding box center [464, 184] width 24 height 9
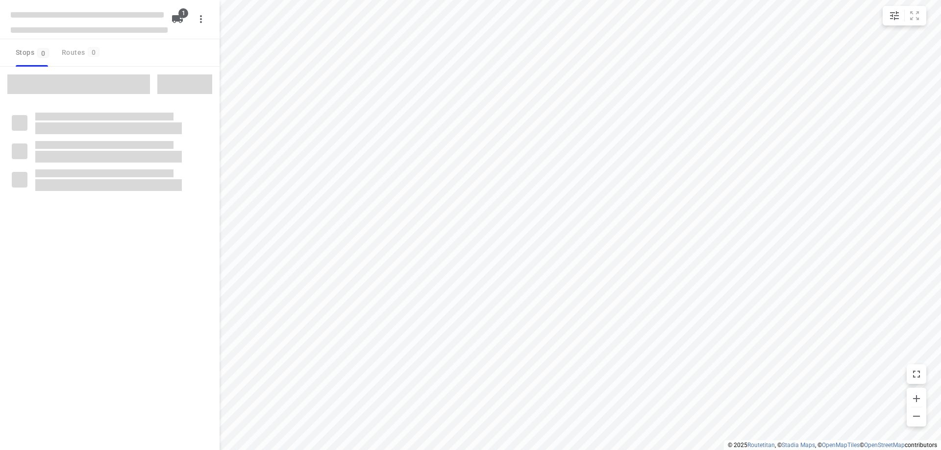
type input "distance"
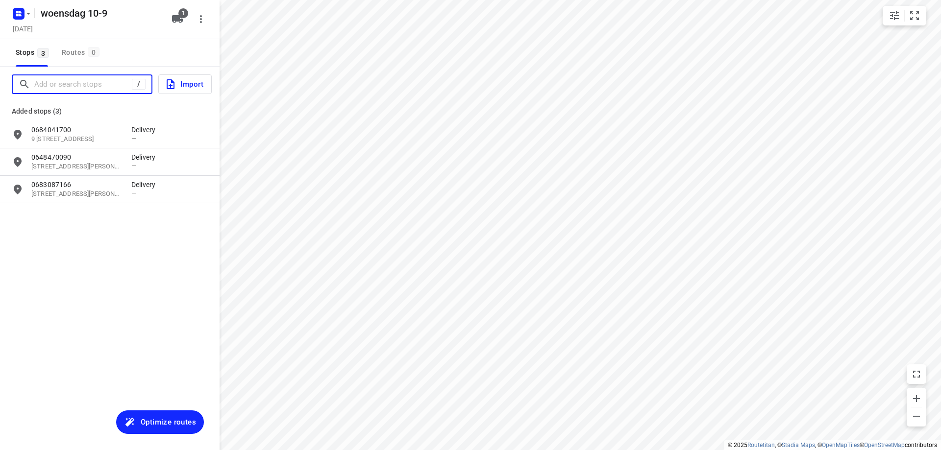
click at [90, 81] on input "Add or search stops" at bounding box center [82, 84] width 97 height 15
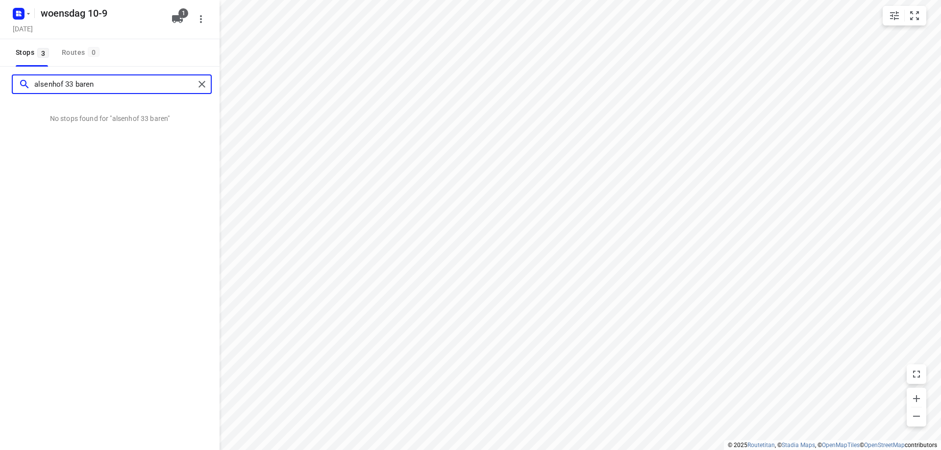
click at [50, 83] on input "alsenhof 33 baren" at bounding box center [114, 84] width 160 height 15
type input "alsemhof 33 baren"
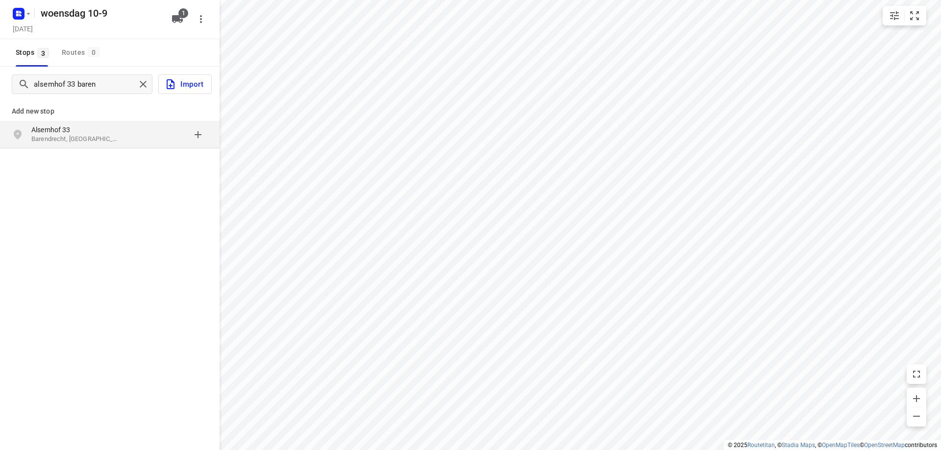
click at [79, 139] on p "Barendrecht, [GEOGRAPHIC_DATA]" at bounding box center [76, 139] width 90 height 9
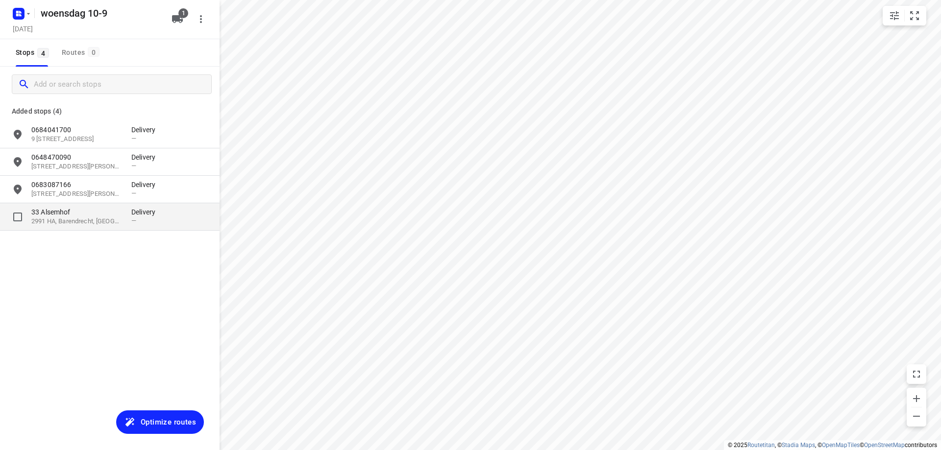
click at [104, 226] on p "2991 HA, Barendrecht, [GEOGRAPHIC_DATA]" at bounding box center [76, 221] width 90 height 9
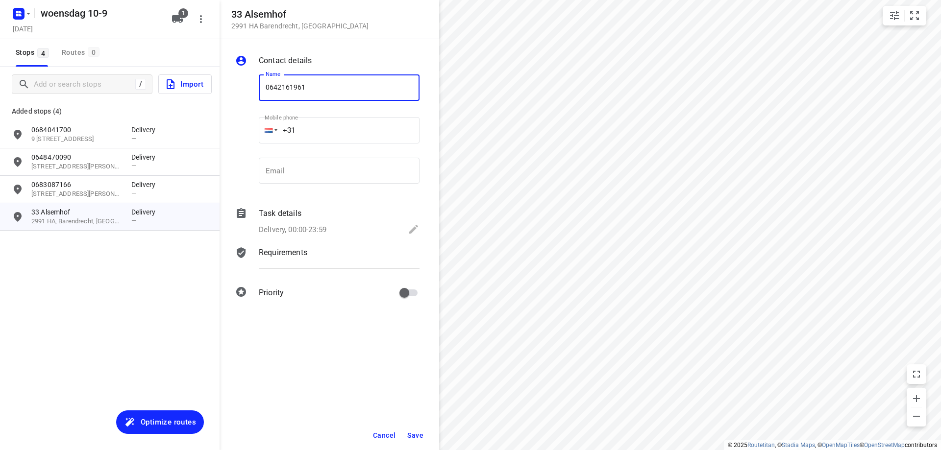
type input "0642161961"
click at [420, 432] on span "Save" at bounding box center [415, 436] width 16 height 8
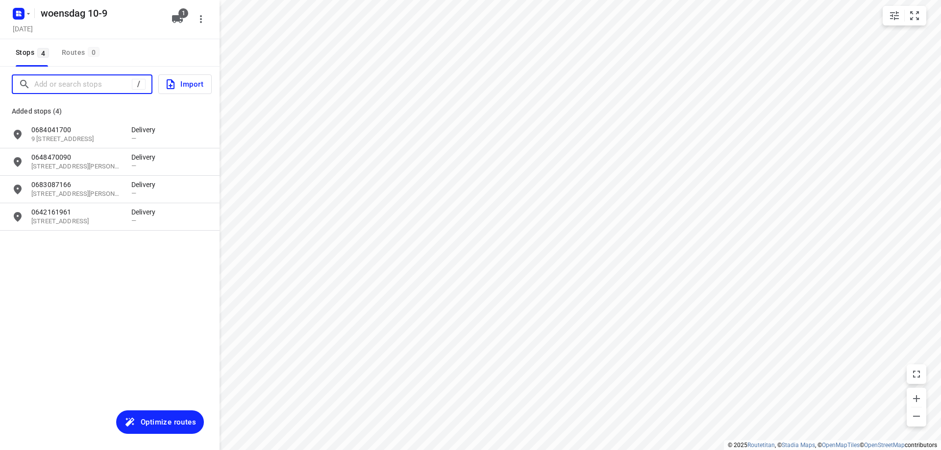
click at [55, 90] on input "Add or search stops" at bounding box center [82, 84] width 97 height 15
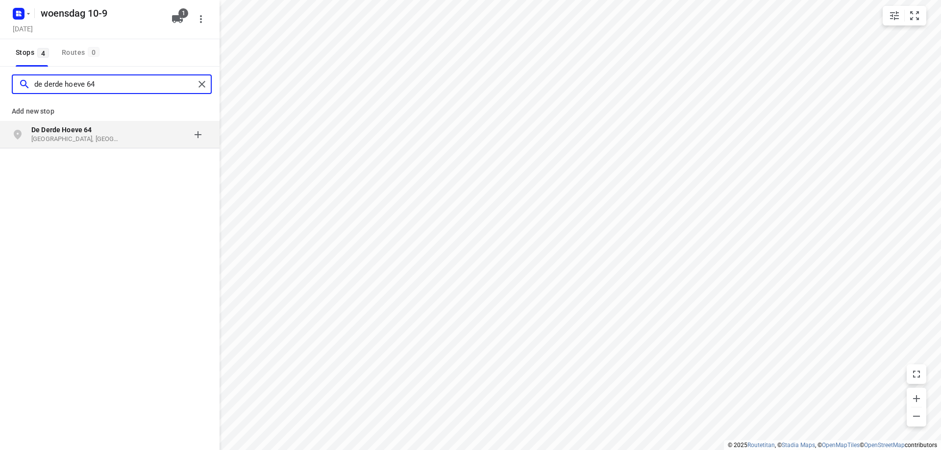
type input "de derde hoeve 64"
click at [78, 136] on p "[GEOGRAPHIC_DATA], [GEOGRAPHIC_DATA]" at bounding box center [76, 139] width 90 height 9
